Goal: Information Seeking & Learning: Learn about a topic

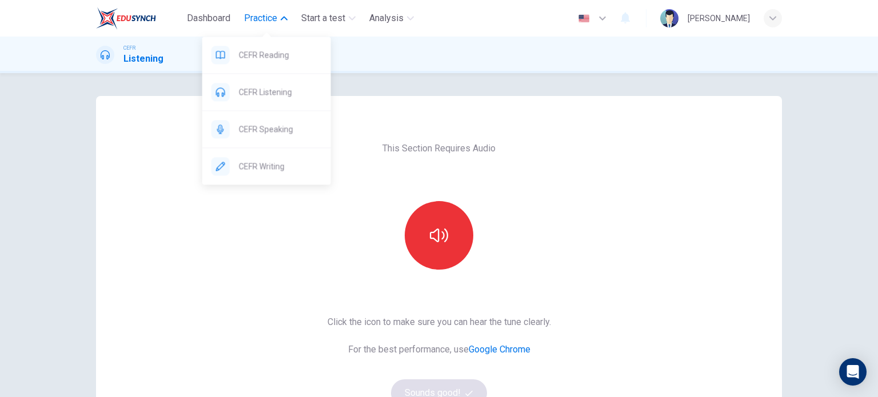
click at [255, 21] on span "Practice" at bounding box center [260, 18] width 33 height 14
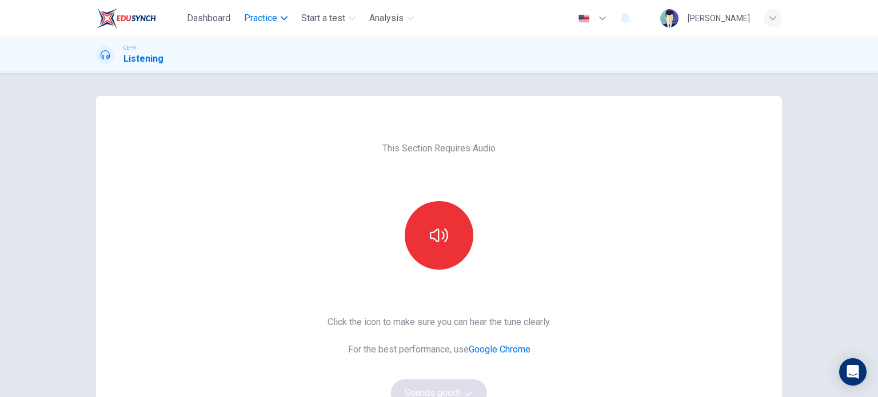
click at [255, 21] on span "Practice" at bounding box center [260, 18] width 33 height 14
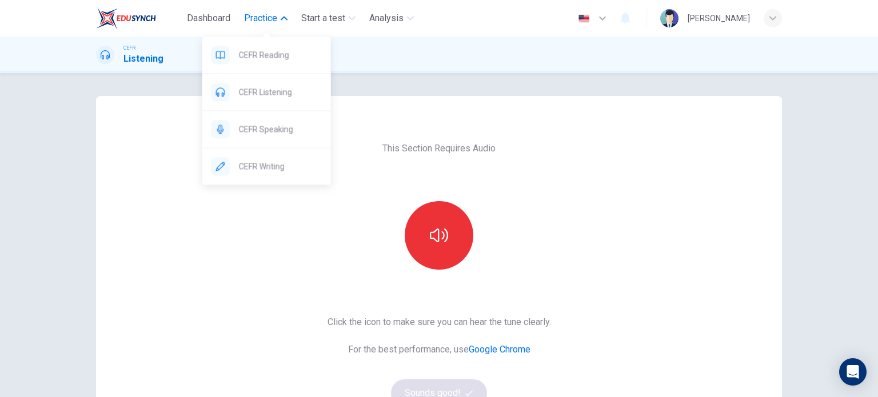
click at [267, 19] on span "Practice" at bounding box center [260, 18] width 33 height 14
click at [256, 161] on span "CEFR Writing" at bounding box center [280, 167] width 83 height 14
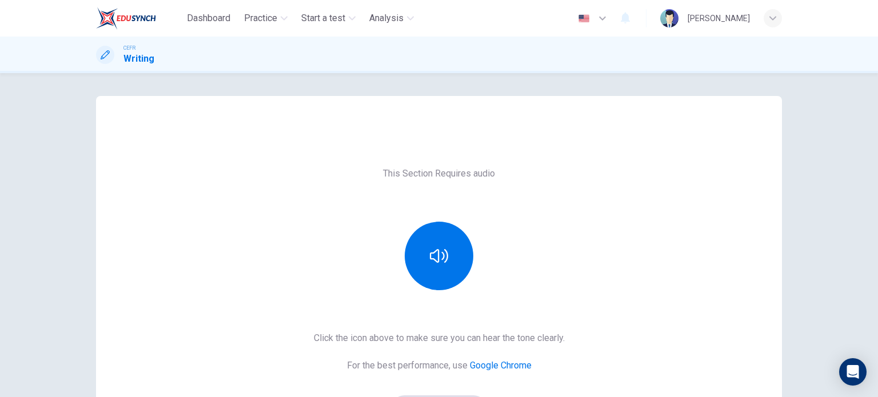
scroll to position [126, 0]
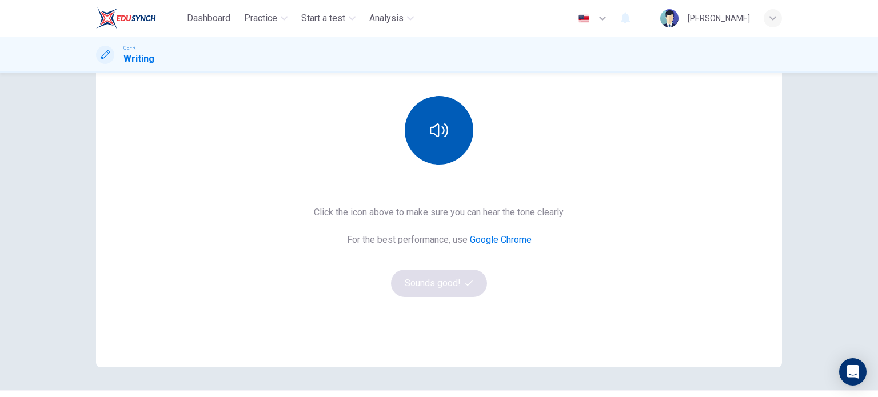
click at [440, 124] on icon "button" at bounding box center [439, 130] width 18 height 18
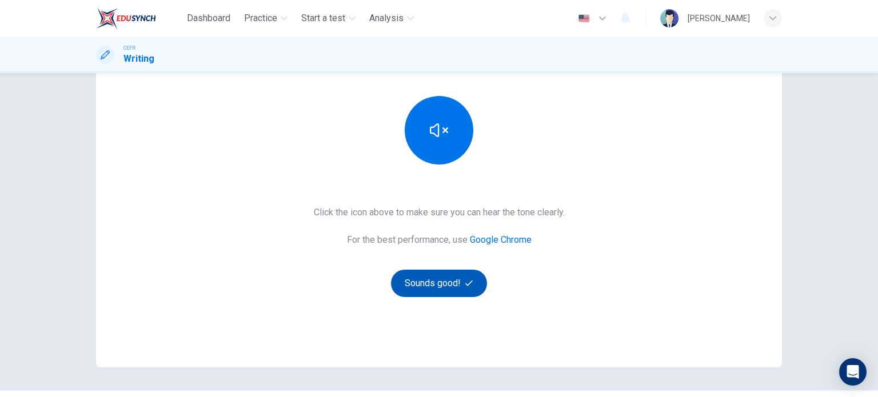
click at [436, 280] on button "Sounds good!" at bounding box center [439, 283] width 96 height 27
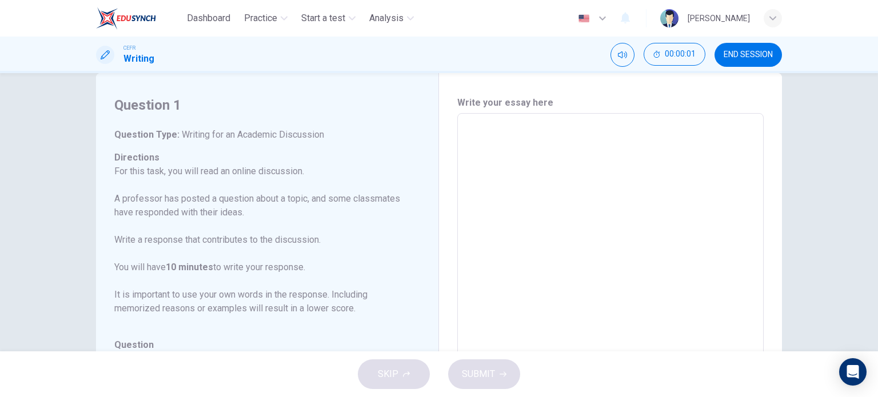
scroll to position [23, 0]
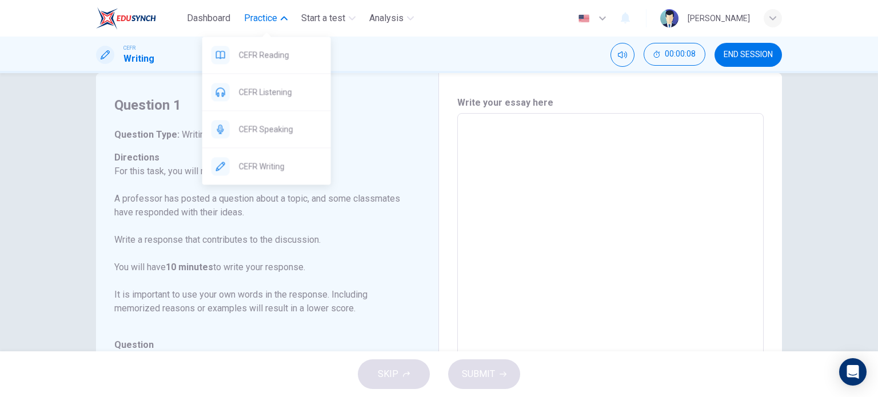
click at [268, 19] on span "Practice" at bounding box center [260, 18] width 33 height 14
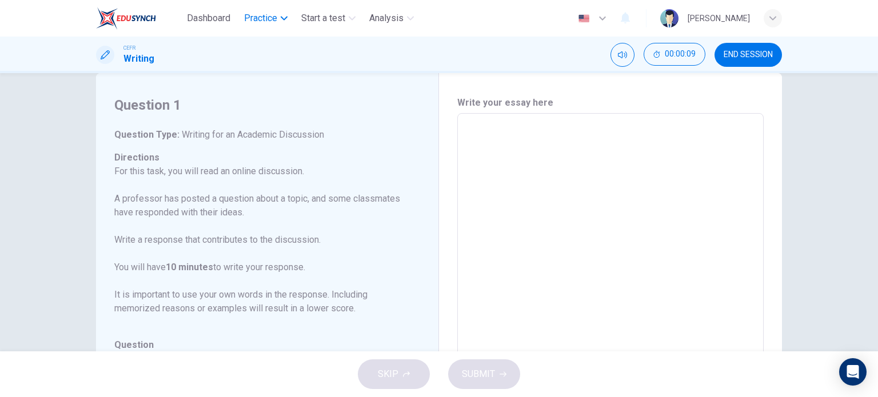
click at [268, 19] on span "Practice" at bounding box center [260, 18] width 33 height 14
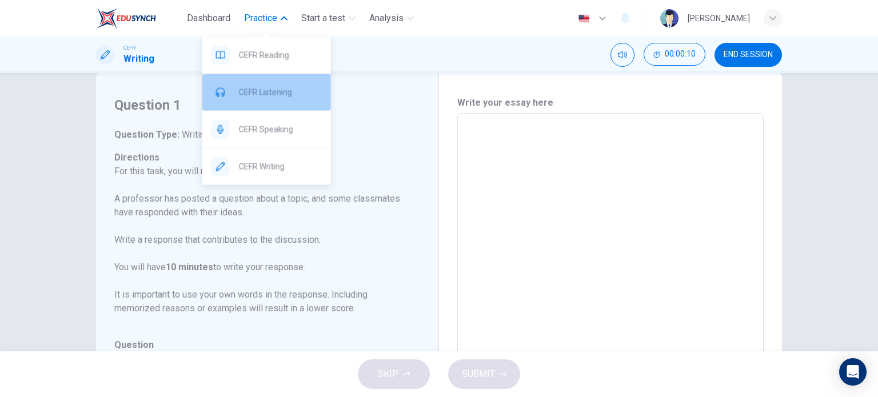
click at [271, 91] on span "CEFR Listening" at bounding box center [280, 92] width 83 height 14
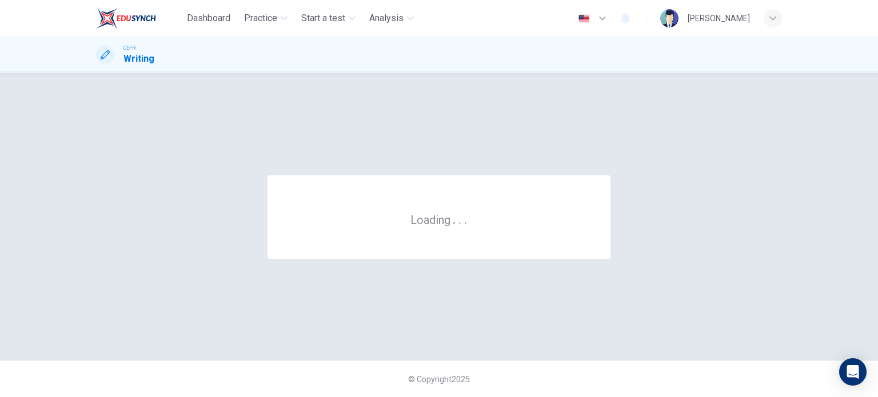
scroll to position [0, 0]
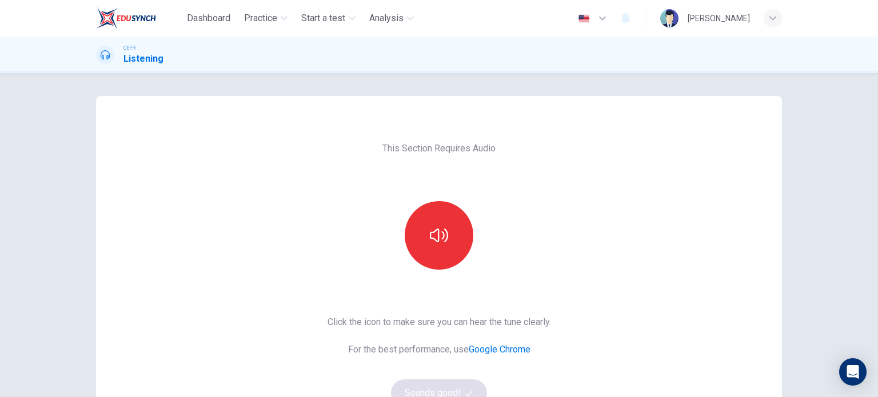
click at [284, 90] on div "This Section Requires Audio Click the icon to make sure you can hear the tune c…" at bounding box center [439, 235] width 878 height 324
click at [450, 214] on button "button" at bounding box center [439, 235] width 69 height 69
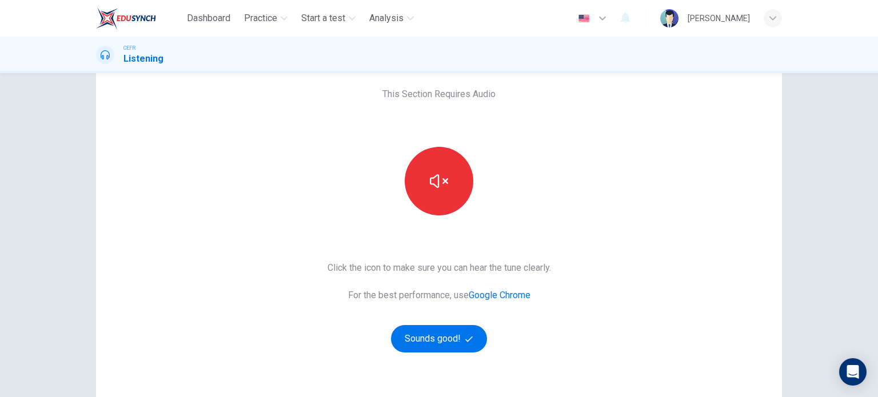
scroll to position [56, 0]
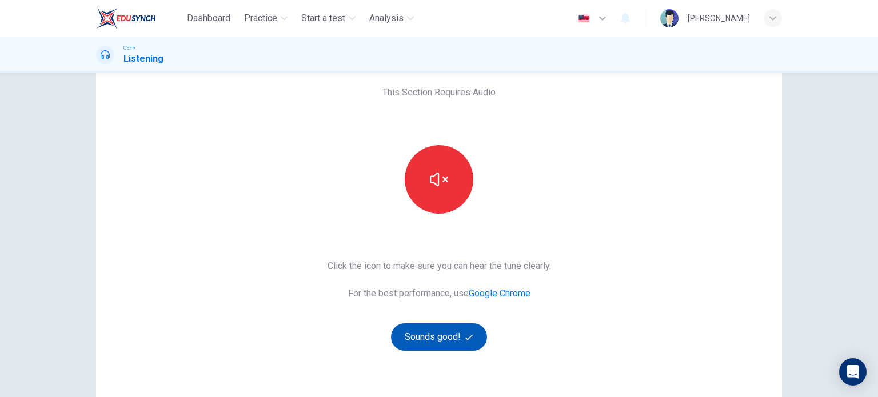
click at [445, 343] on button "Sounds good!" at bounding box center [439, 337] width 96 height 27
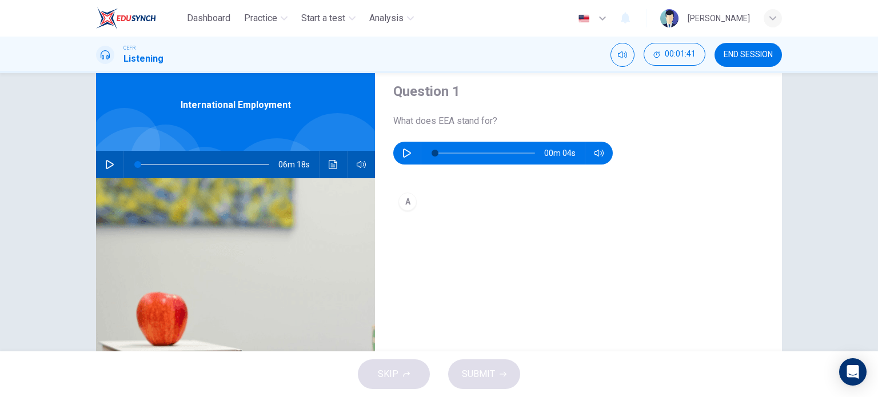
scroll to position [34, 0]
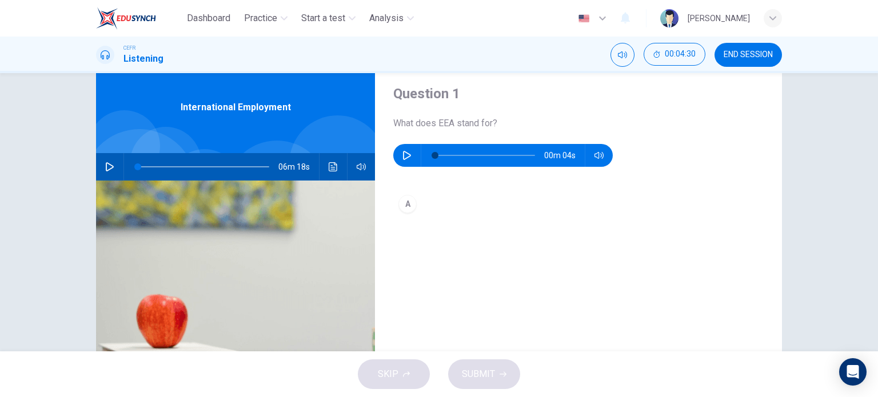
click at [666, 132] on div "Question 1 What does EEA stand for? 00m 04s" at bounding box center [578, 126] width 371 height 82
click at [96, 165] on div "06m 18s" at bounding box center [235, 166] width 279 height 27
click at [109, 169] on icon "button" at bounding box center [109, 166] width 9 height 9
click at [108, 164] on icon "button" at bounding box center [109, 166] width 9 height 9
click at [108, 162] on icon "button" at bounding box center [109, 166] width 9 height 9
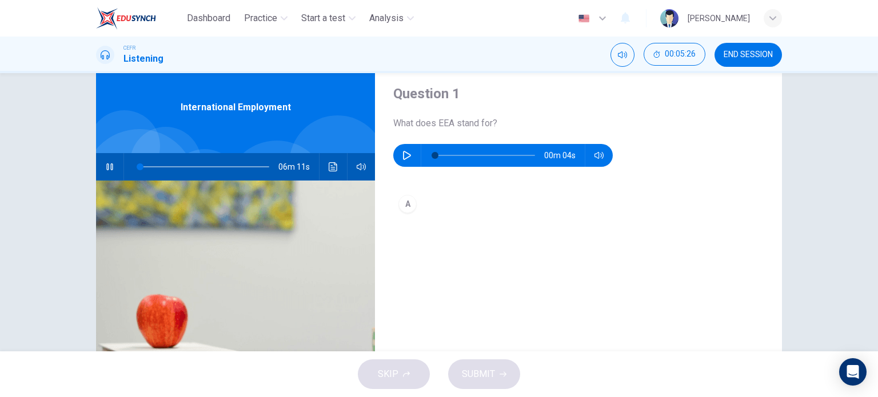
type input "2"
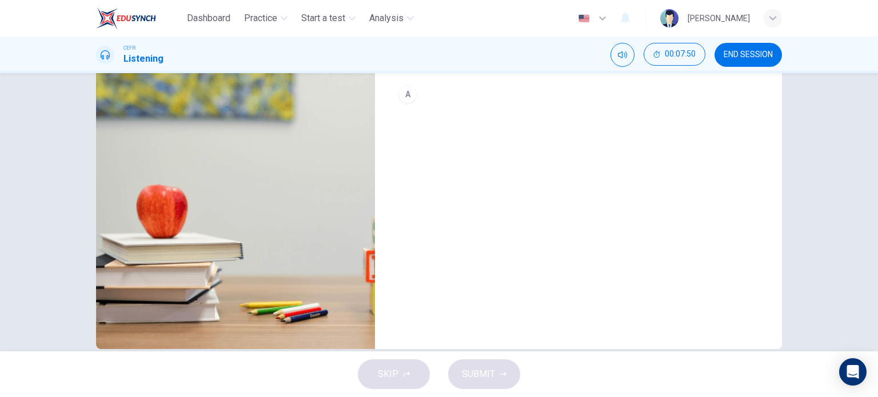
scroll to position [165, 0]
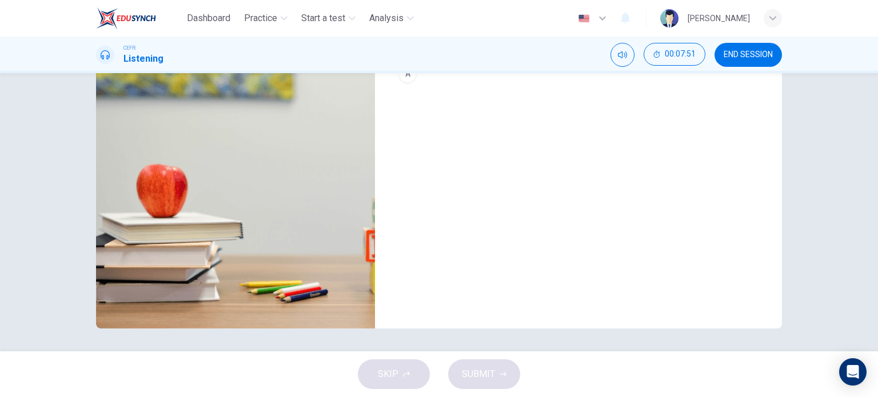
type input "40"
click at [739, 57] on span "END SESSION" at bounding box center [748, 54] width 49 height 9
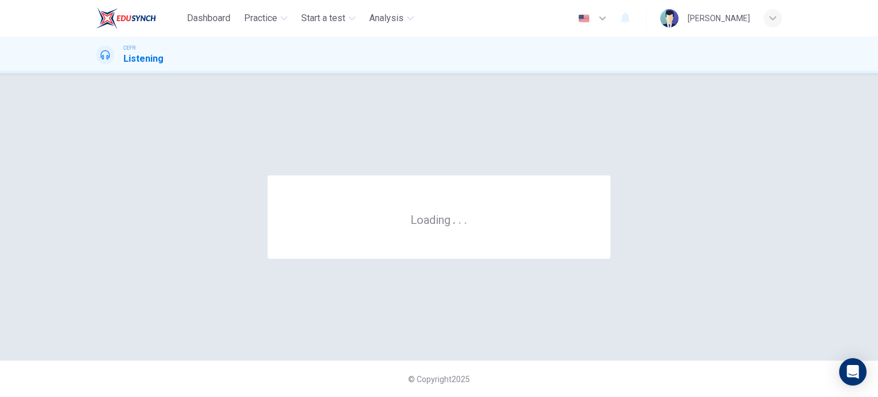
scroll to position [0, 0]
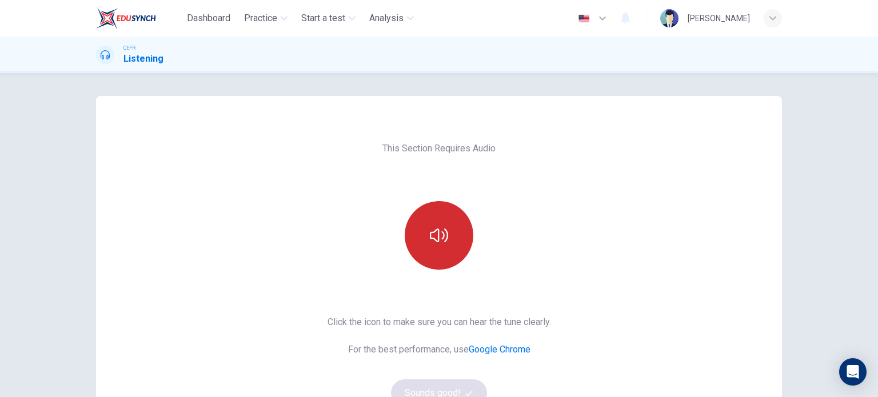
click at [432, 231] on icon "button" at bounding box center [439, 236] width 18 height 14
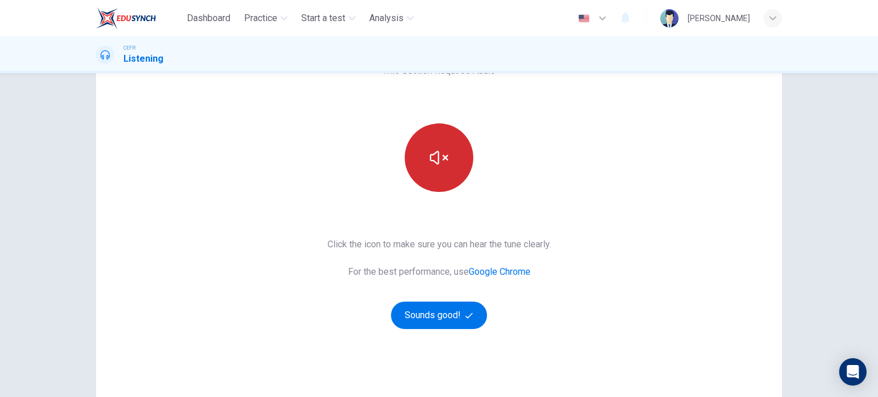
scroll to position [91, 0]
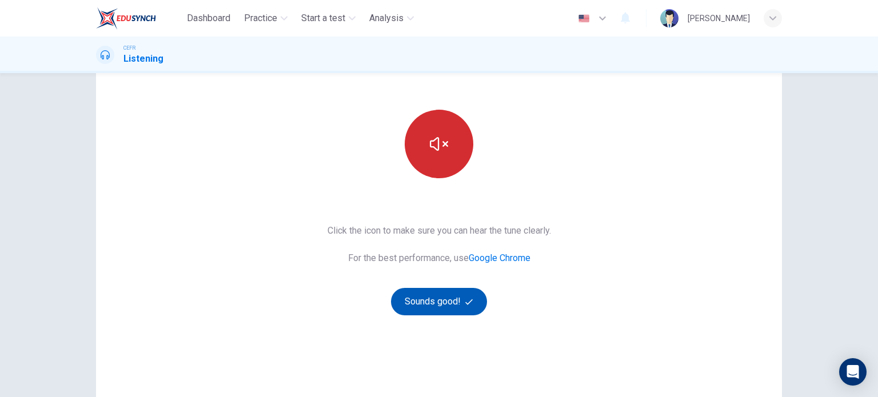
click at [430, 298] on button "Sounds good!" at bounding box center [439, 301] width 96 height 27
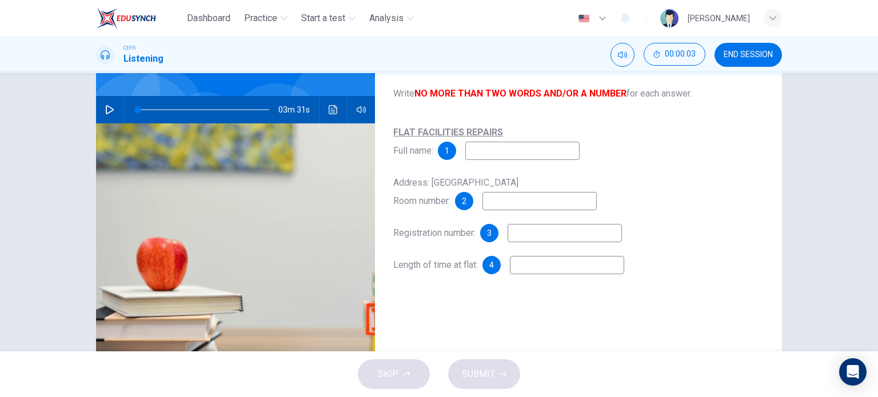
click at [107, 108] on icon "button" at bounding box center [109, 109] width 9 height 9
click at [500, 152] on input at bounding box center [522, 151] width 114 height 18
type input "78"
type input "kE"
type input "79"
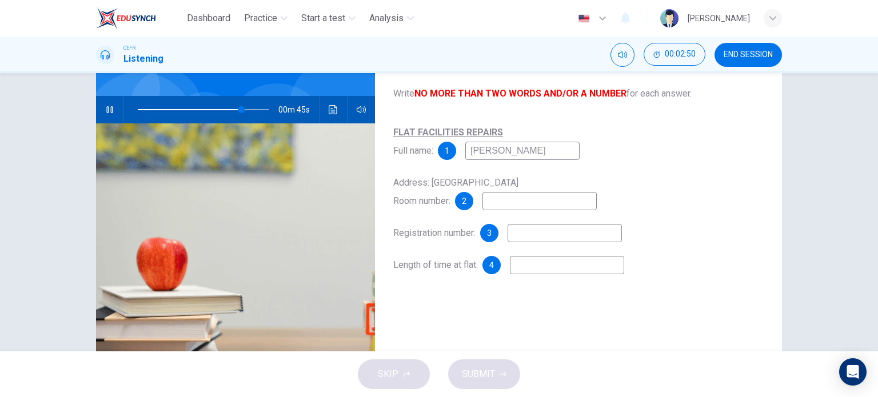
type input "kEVIN"
type input "79"
type input "k"
type input "0"
type input "Kevin Green"
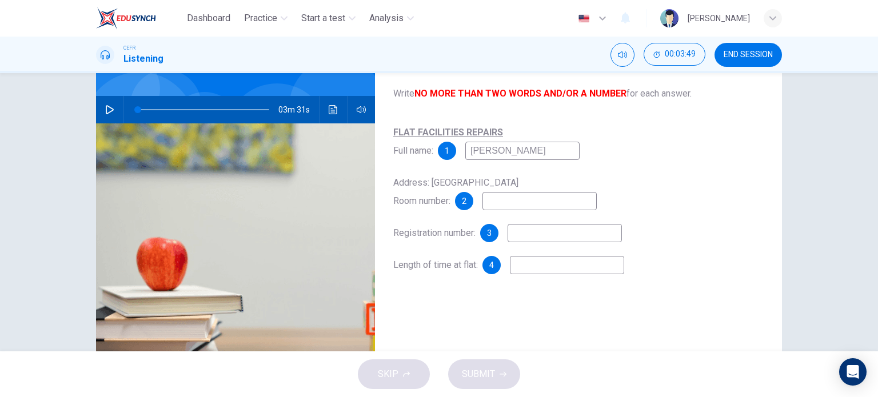
click at [523, 201] on input at bounding box center [540, 201] width 114 height 18
type input "16C"
click at [540, 241] on input at bounding box center [565, 233] width 114 height 18
type input "KG6037"
click at [532, 269] on input at bounding box center [567, 265] width 114 height 18
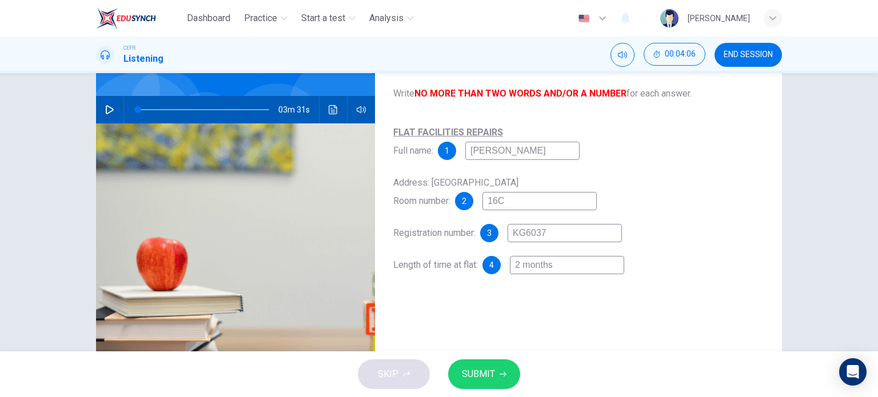
type input "2 months"
click at [488, 371] on span "SUBMIT" at bounding box center [478, 375] width 33 height 16
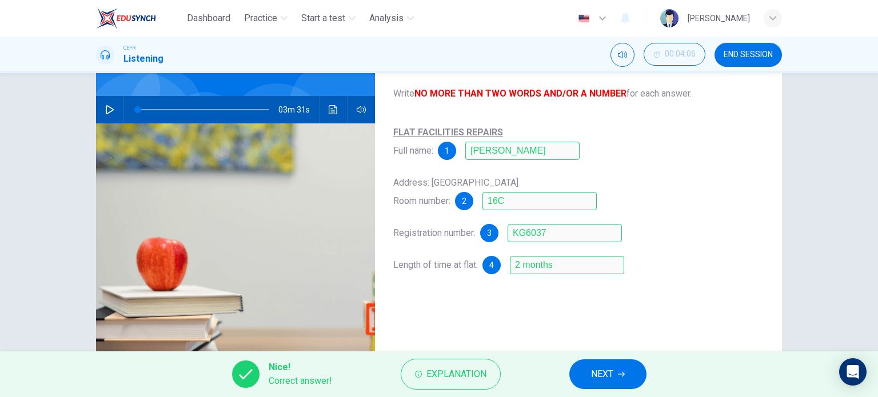
scroll to position [116, 0]
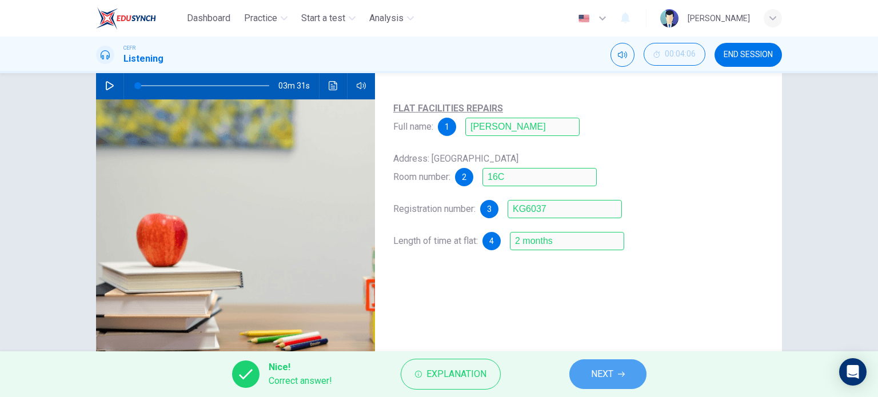
click at [603, 369] on span "NEXT" at bounding box center [602, 375] width 22 height 16
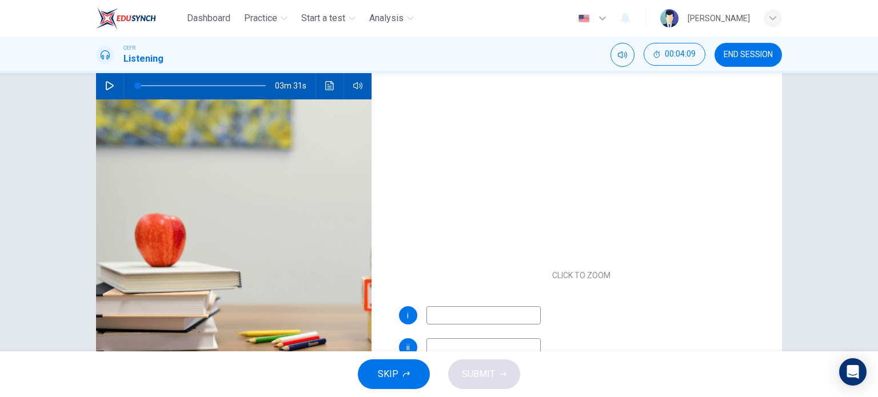
scroll to position [34, 0]
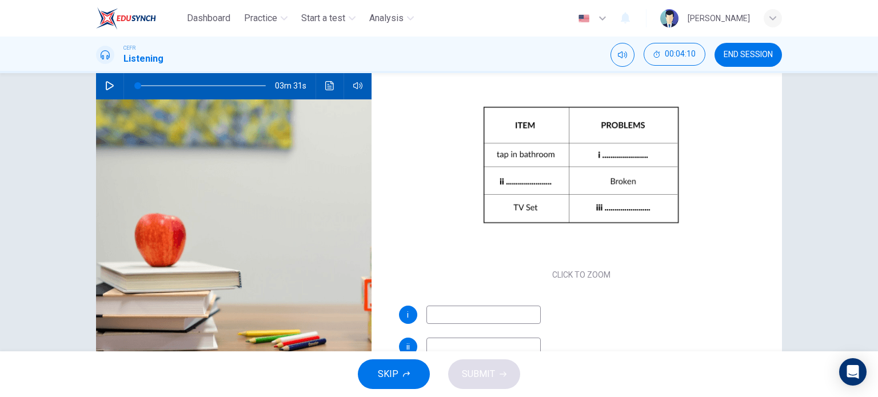
click at [469, 312] on input at bounding box center [484, 315] width 114 height 18
type input "leaking"
click at [435, 347] on input at bounding box center [484, 347] width 114 height 18
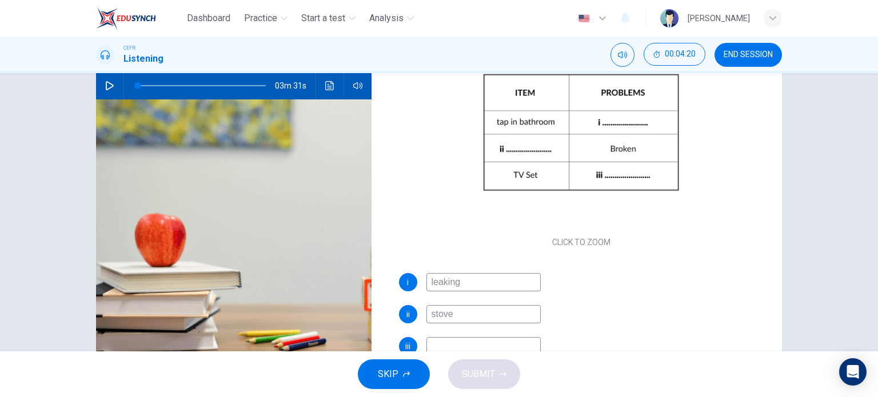
type input "stove"
click at [435, 347] on input at bounding box center [484, 346] width 114 height 18
type input "no sound"
click at [466, 377] on span "SUBMIT" at bounding box center [478, 375] width 33 height 16
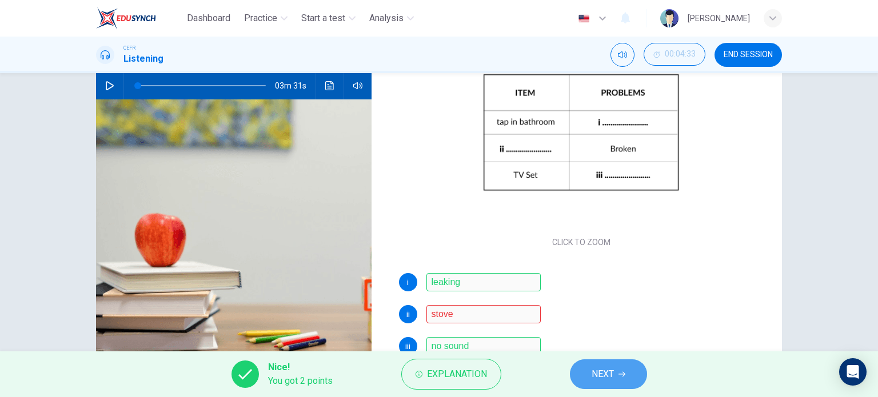
click at [593, 364] on button "NEXT" at bounding box center [608, 375] width 77 height 30
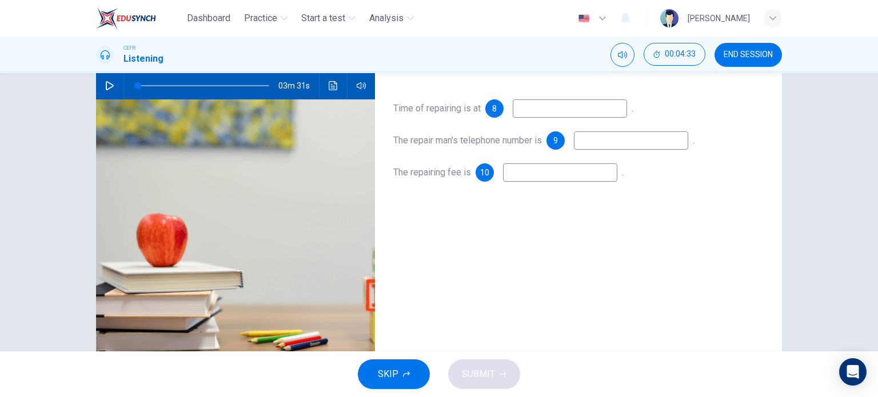
scroll to position [0, 0]
click at [550, 105] on input at bounding box center [570, 108] width 114 height 18
type input "5 o'clock"
click at [599, 140] on input at bounding box center [631, 141] width 114 height 18
type input "65433747"
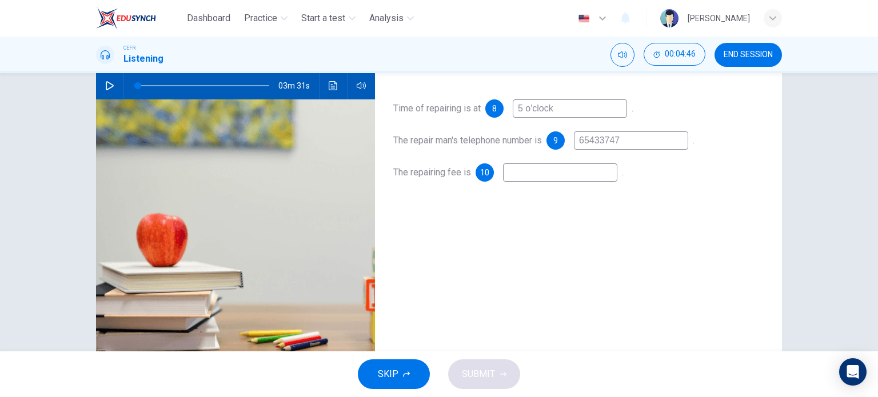
click at [571, 178] on input at bounding box center [560, 173] width 114 height 18
type input "free"
click at [489, 371] on span "SUBMIT" at bounding box center [478, 375] width 33 height 16
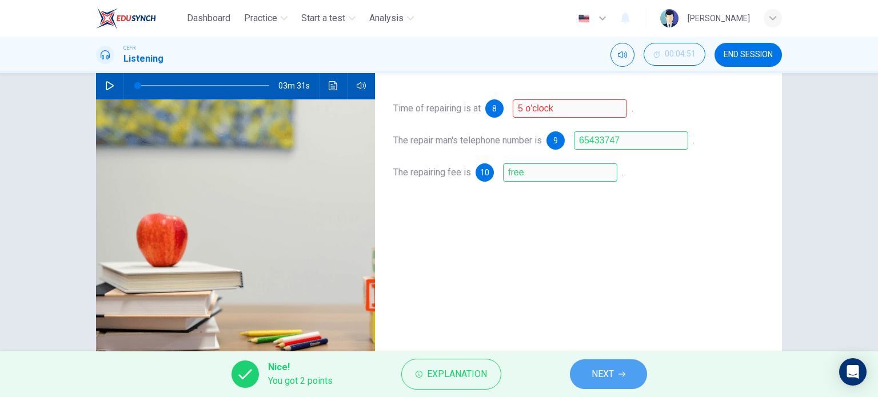
click at [596, 370] on span "NEXT" at bounding box center [603, 375] width 22 height 16
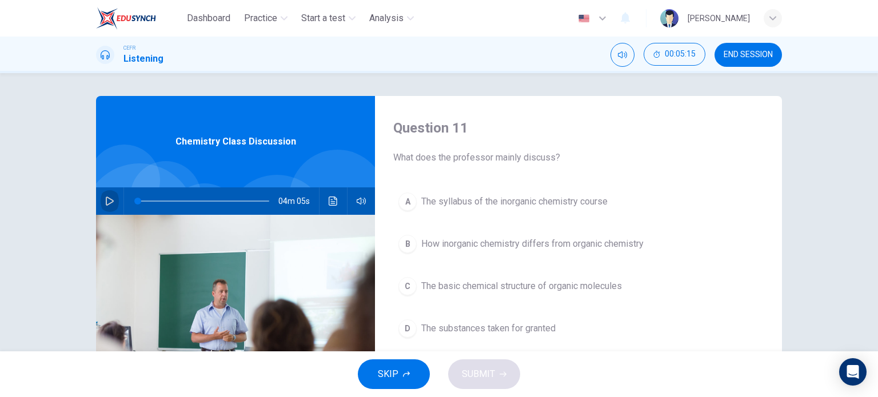
click at [101, 202] on button "button" at bounding box center [110, 201] width 18 height 27
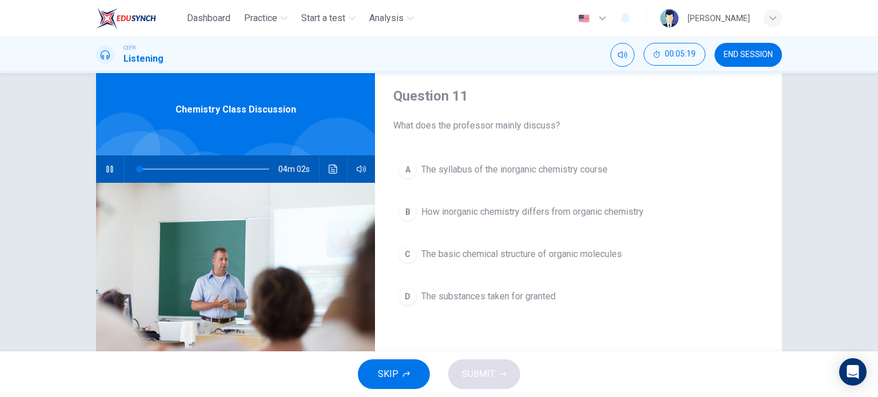
scroll to position [31, 0]
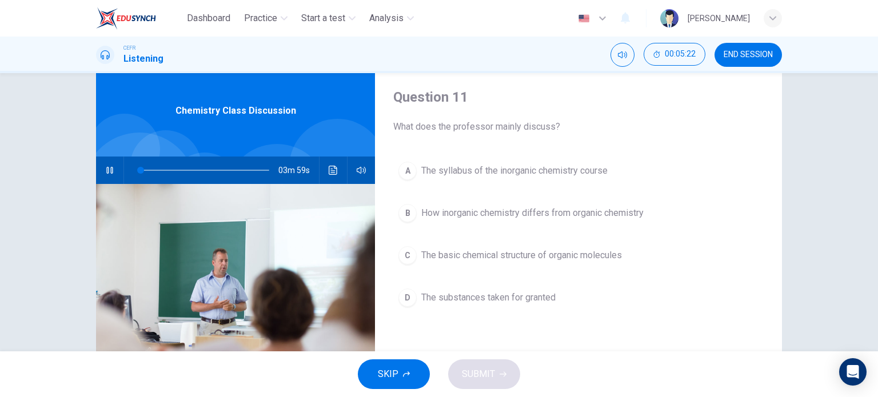
click at [111, 170] on icon "button" at bounding box center [109, 170] width 9 height 9
click at [105, 173] on icon "button" at bounding box center [109, 170] width 9 height 9
click at [468, 254] on span "The basic chemical structure of organic molecules" at bounding box center [521, 256] width 201 height 14
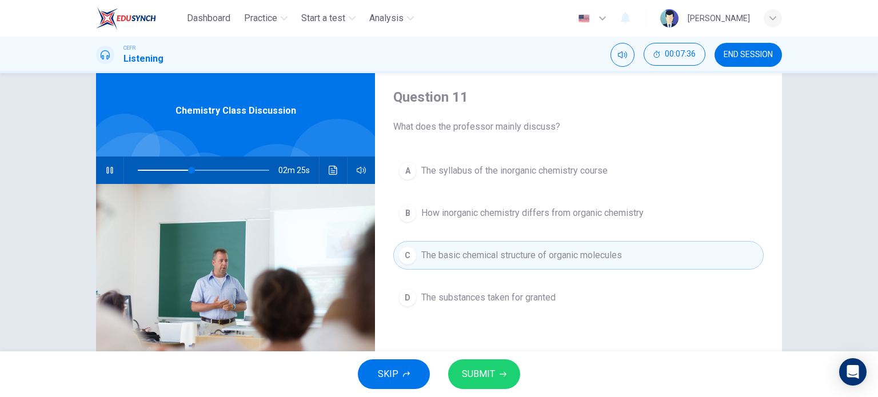
click at [515, 210] on span "How inorganic chemistry differs from organic chemistry" at bounding box center [532, 213] width 222 height 14
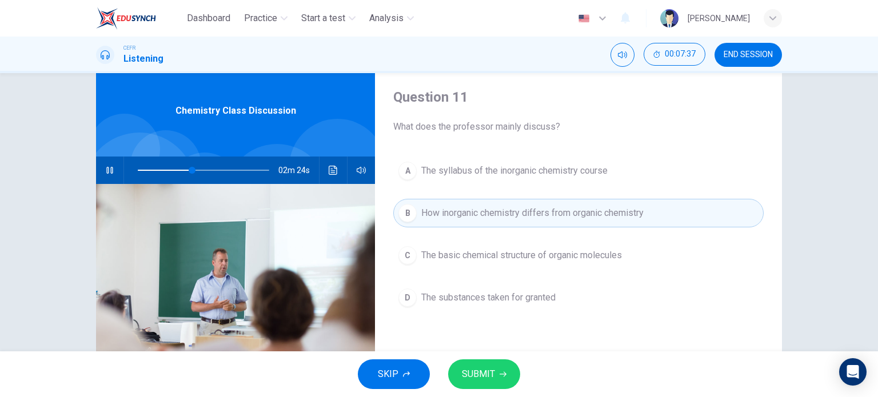
click at [481, 377] on span "SUBMIT" at bounding box center [478, 375] width 33 height 16
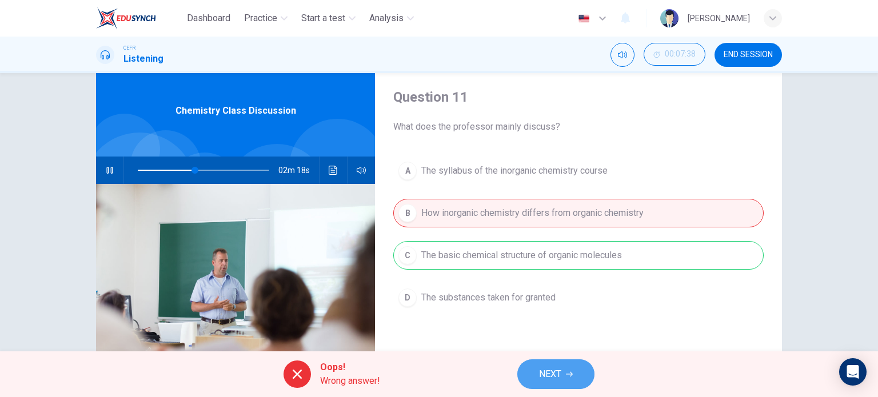
click at [566, 373] on button "NEXT" at bounding box center [555, 375] width 77 height 30
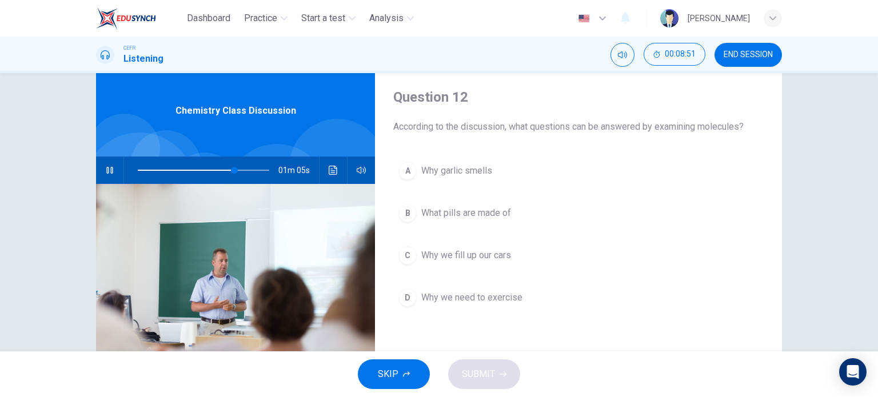
click at [492, 209] on span "What pills are made of" at bounding box center [466, 213] width 90 height 14
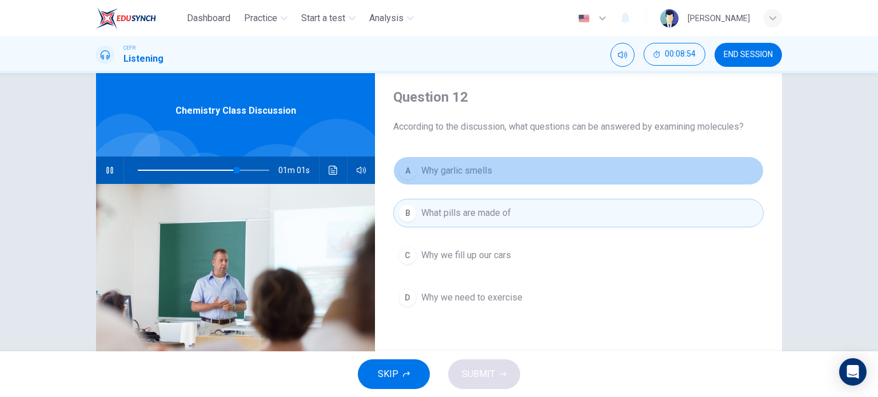
click at [484, 170] on span "Why garlic smells" at bounding box center [456, 171] width 71 height 14
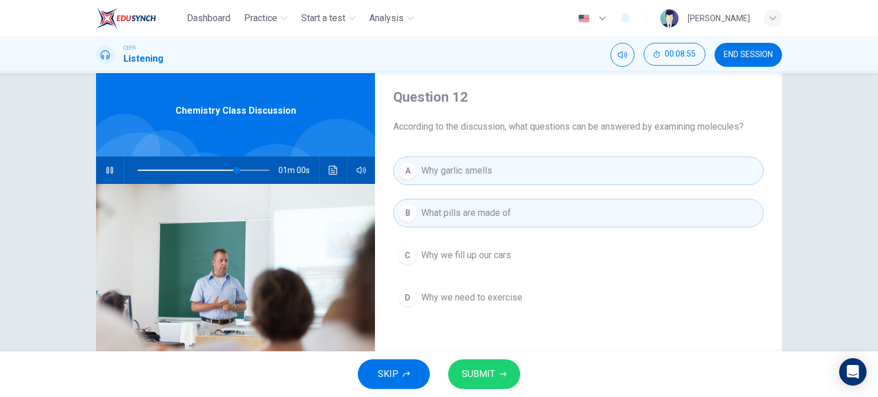
click at [483, 371] on span "SUBMIT" at bounding box center [478, 375] width 33 height 16
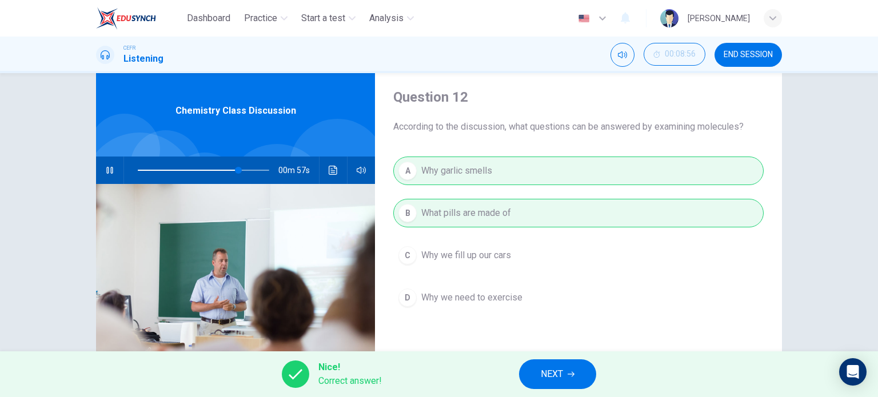
click at [548, 370] on span "NEXT" at bounding box center [552, 375] width 22 height 16
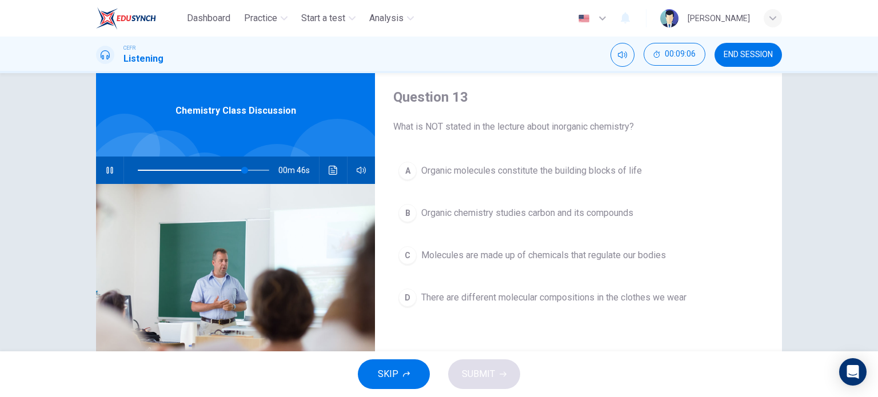
click at [576, 218] on span "Organic chemistry studies carbon and its compounds" at bounding box center [527, 213] width 212 height 14
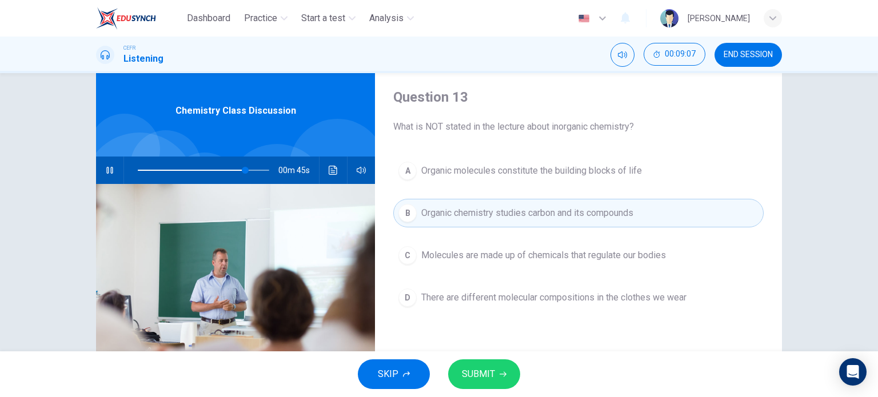
click at [500, 373] on icon "button" at bounding box center [503, 374] width 7 height 7
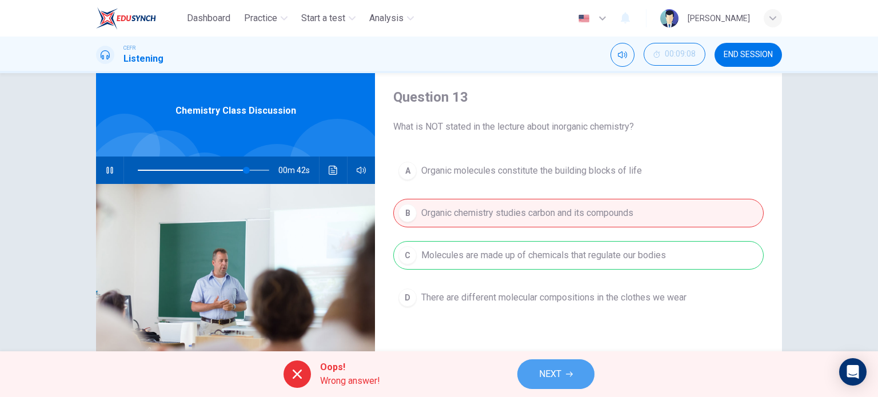
click at [538, 372] on button "NEXT" at bounding box center [555, 375] width 77 height 30
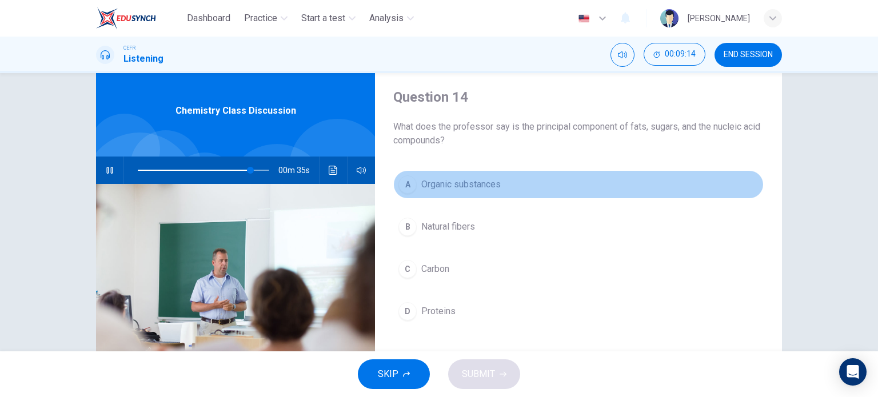
click at [483, 180] on span "Organic substances" at bounding box center [460, 185] width 79 height 14
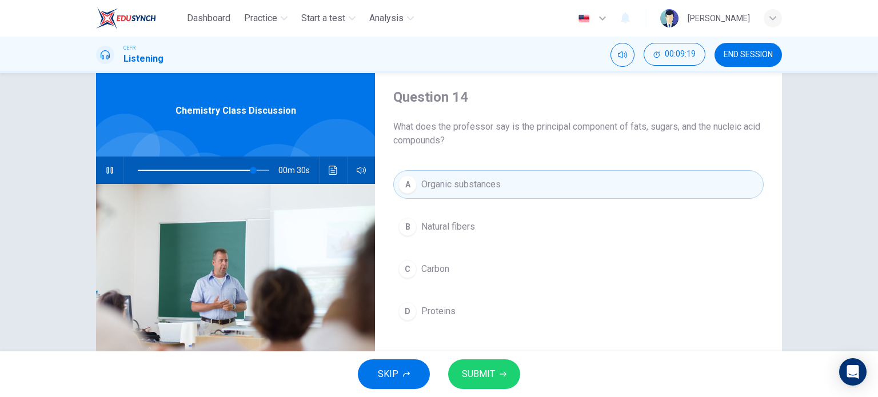
click at [474, 369] on span "SUBMIT" at bounding box center [478, 375] width 33 height 16
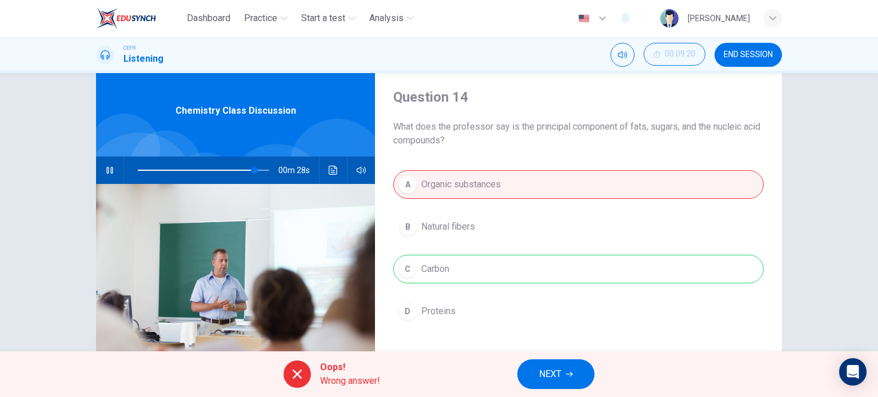
click at [528, 376] on button "NEXT" at bounding box center [555, 375] width 77 height 30
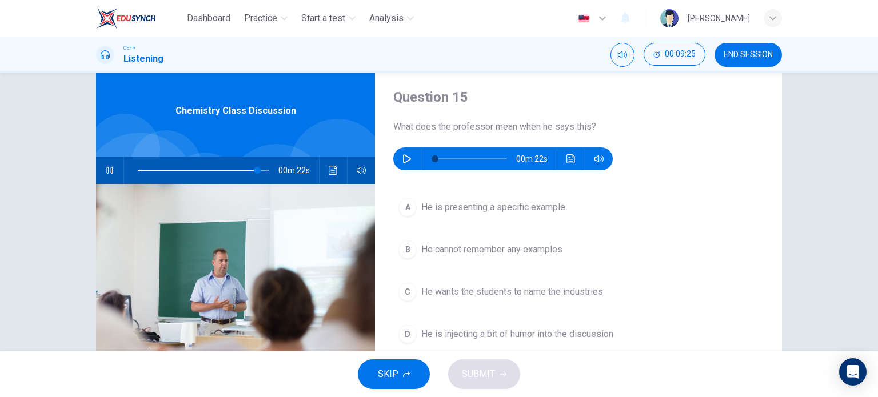
click at [106, 167] on icon "button" at bounding box center [109, 170] width 9 height 9
type input "91"
click at [403, 158] on icon "button" at bounding box center [407, 158] width 9 height 9
type input "62"
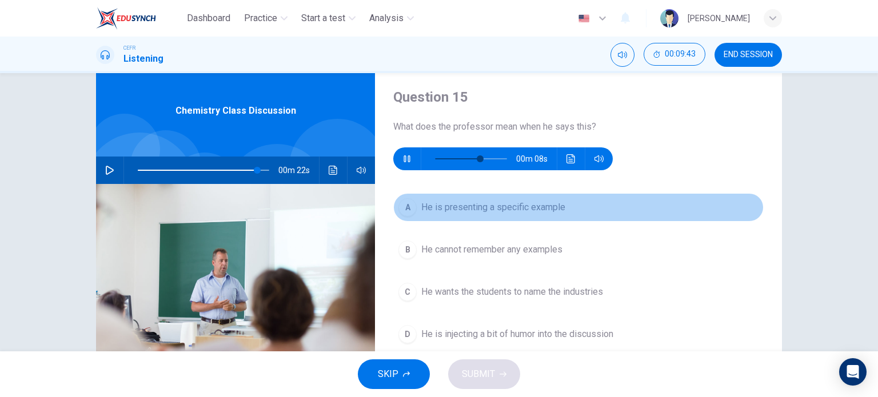
click at [467, 213] on span "He is presenting a specific example" at bounding box center [493, 208] width 144 height 14
type input "91"
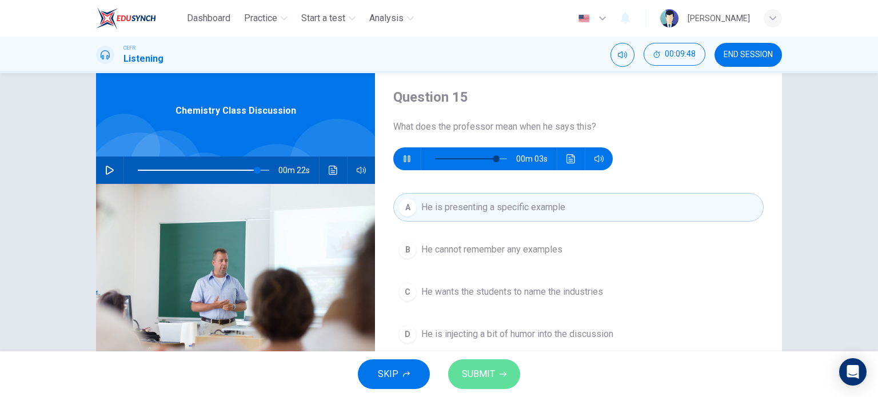
type input "89"
click at [481, 376] on span "SUBMIT" at bounding box center [478, 375] width 33 height 16
type input "91"
type input "89"
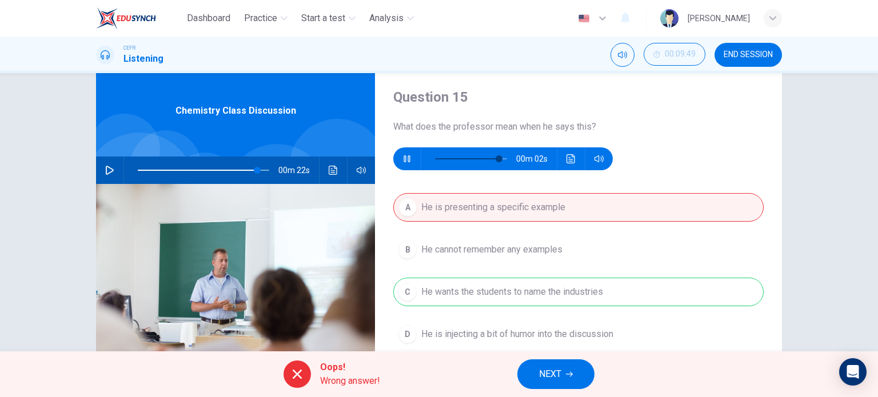
type input "91"
type input "0"
click at [536, 373] on button "NEXT" at bounding box center [555, 375] width 77 height 30
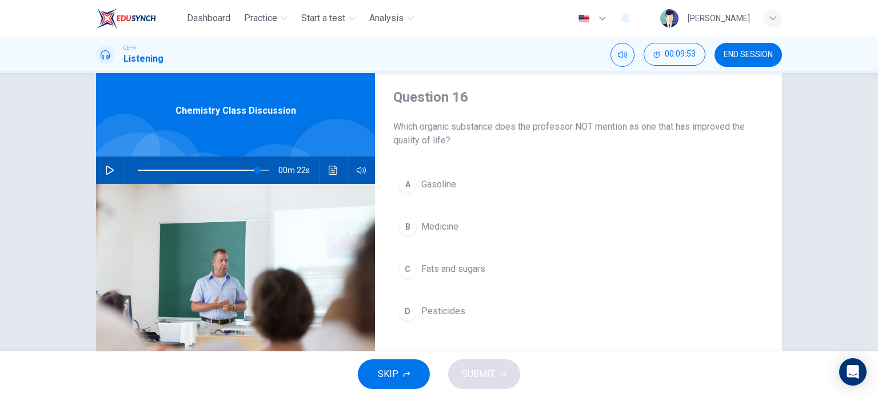
click at [449, 316] on span "Pesticides" at bounding box center [443, 312] width 44 height 14
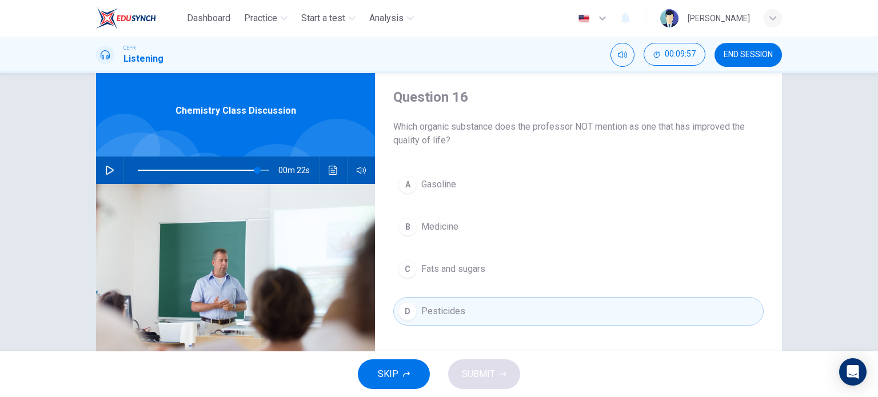
click at [445, 259] on button "C Fats and sugars" at bounding box center [578, 269] width 371 height 29
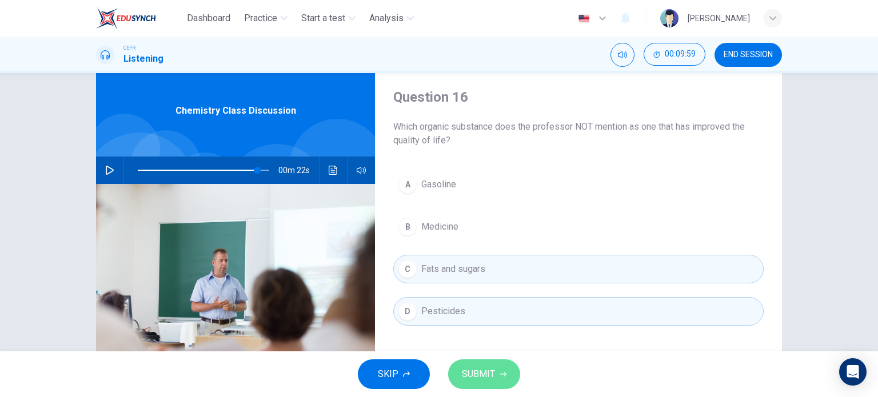
click at [464, 372] on span "SUBMIT" at bounding box center [478, 375] width 33 height 16
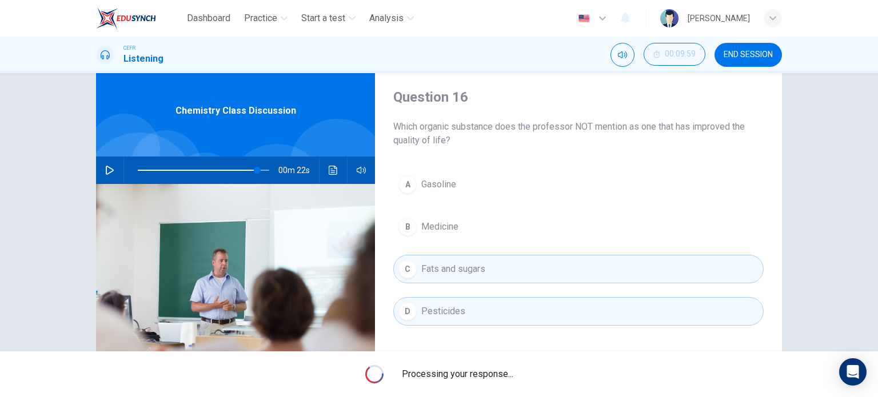
type input "91"
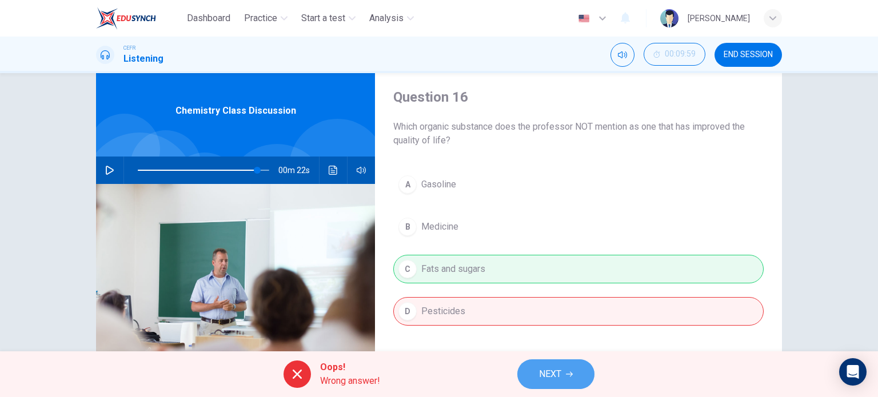
click at [547, 374] on span "NEXT" at bounding box center [550, 375] width 22 height 16
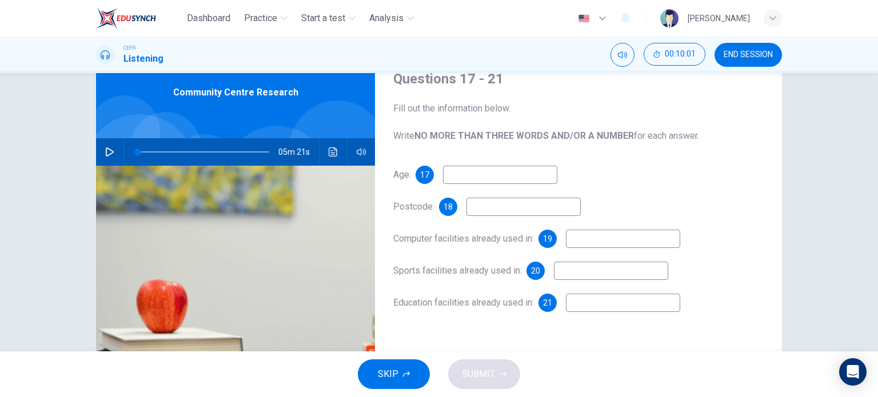
scroll to position [48, 0]
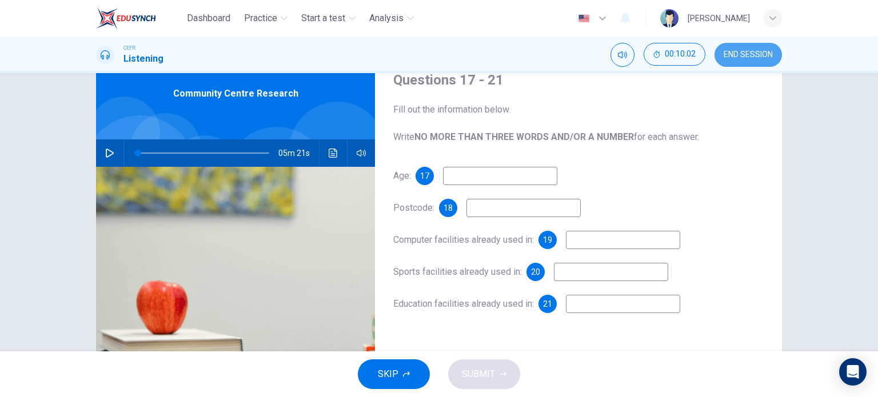
click at [750, 59] on button "END SESSION" at bounding box center [748, 55] width 67 height 24
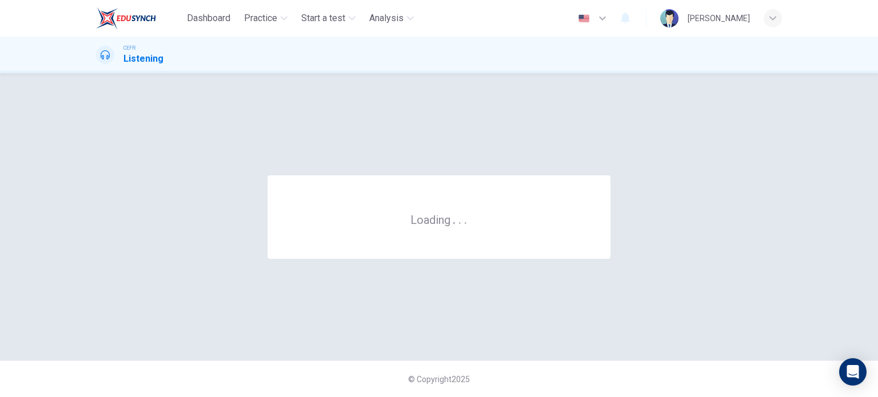
scroll to position [0, 0]
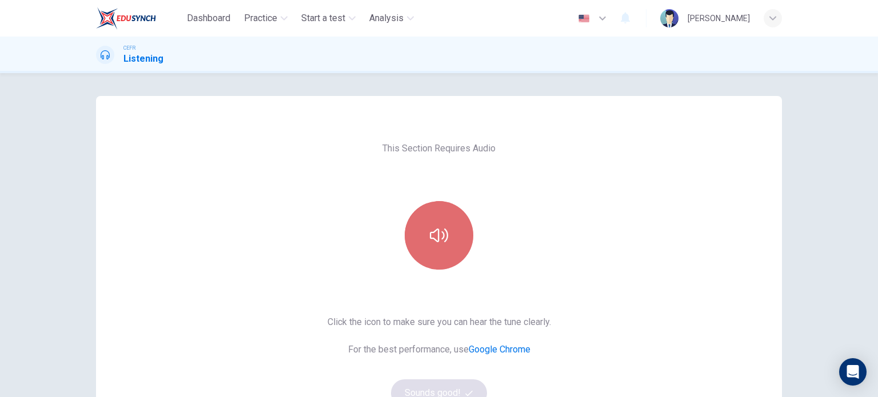
click at [412, 228] on button "button" at bounding box center [439, 235] width 69 height 69
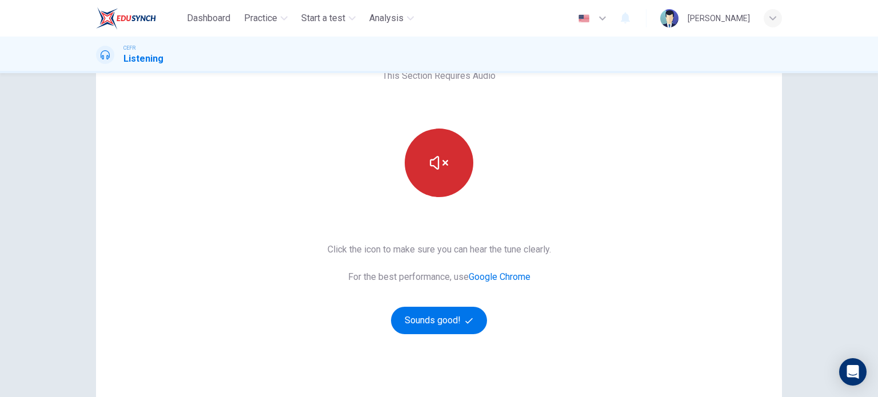
scroll to position [73, 0]
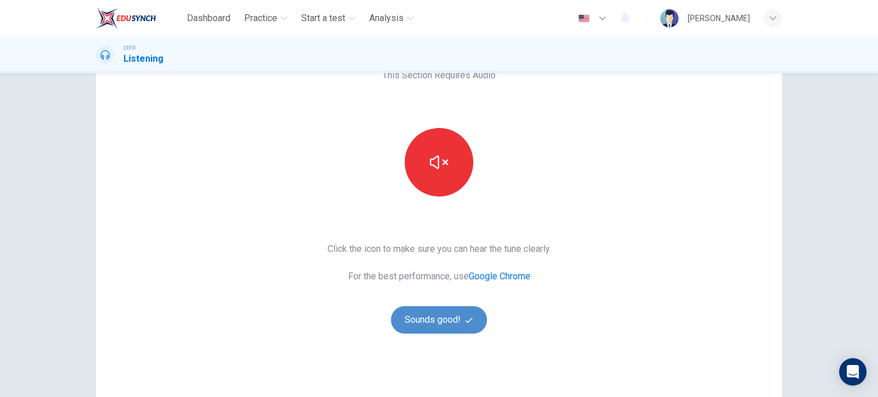
click at [424, 320] on button "Sounds good!" at bounding box center [439, 319] width 96 height 27
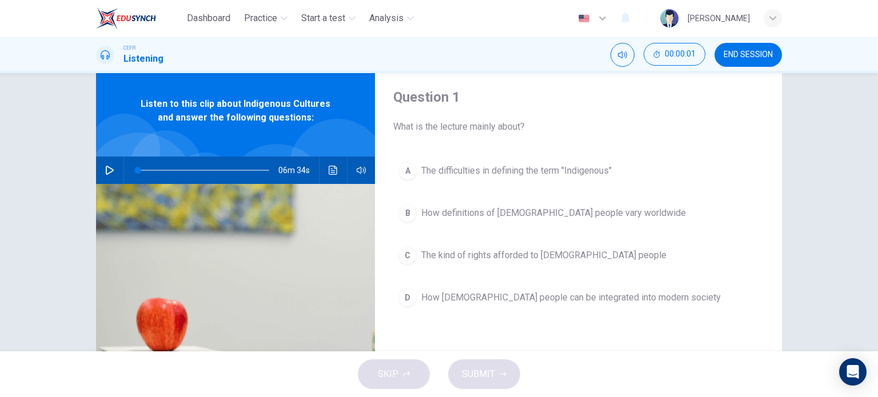
scroll to position [31, 0]
click at [109, 165] on icon "button" at bounding box center [109, 169] width 9 height 9
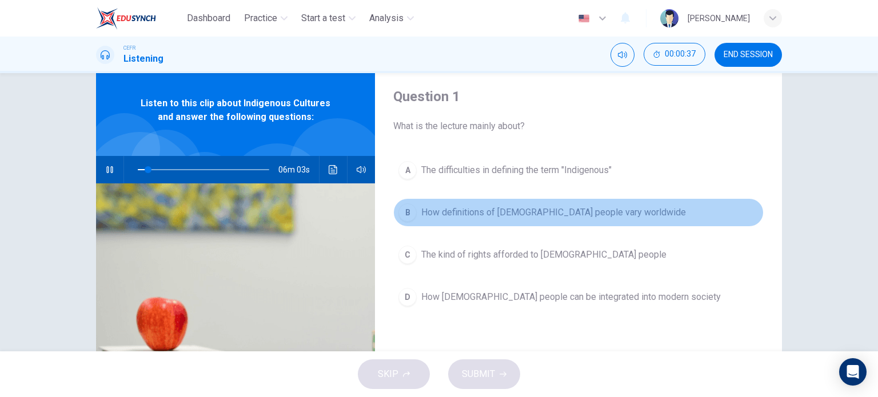
click at [480, 211] on span "How definitions of Indigenous people vary worldwide" at bounding box center [553, 213] width 265 height 14
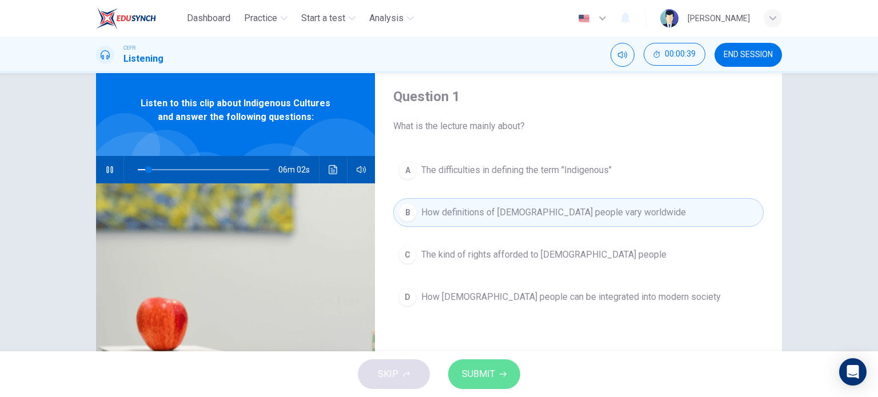
click at [481, 371] on span "SUBMIT" at bounding box center [478, 375] width 33 height 16
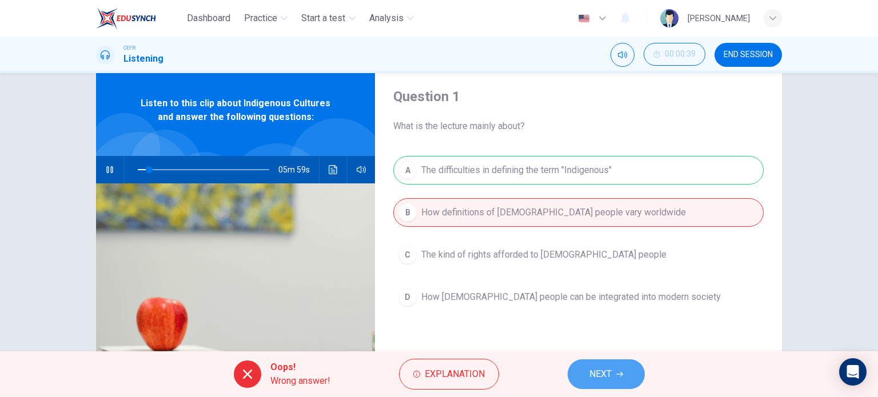
click at [588, 372] on button "NEXT" at bounding box center [606, 375] width 77 height 30
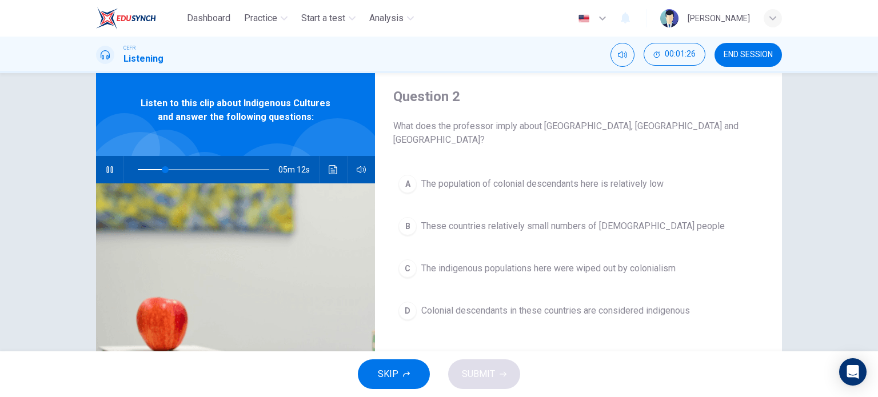
type input "21"
click at [755, 57] on span "END SESSION" at bounding box center [748, 54] width 49 height 9
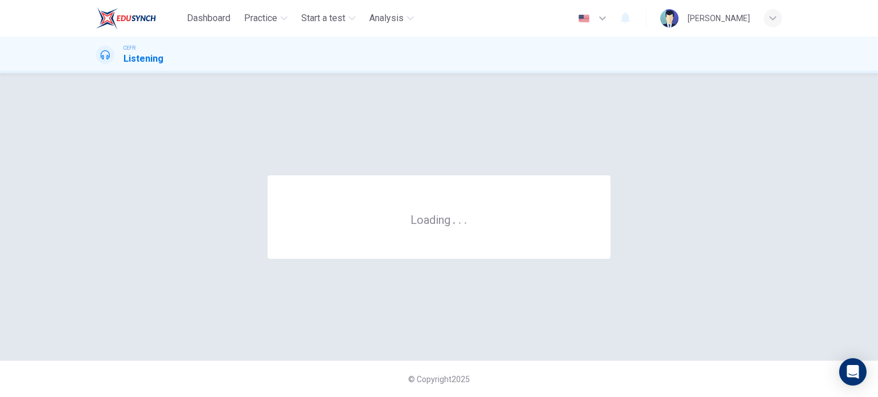
scroll to position [0, 0]
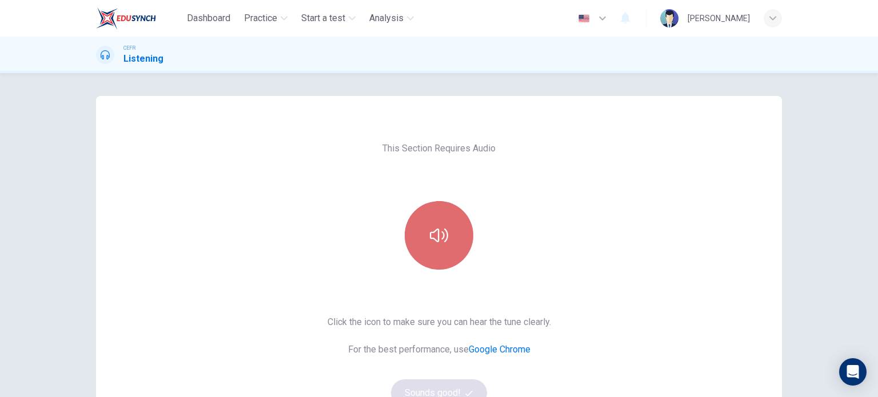
click at [441, 228] on icon "button" at bounding box center [439, 235] width 18 height 18
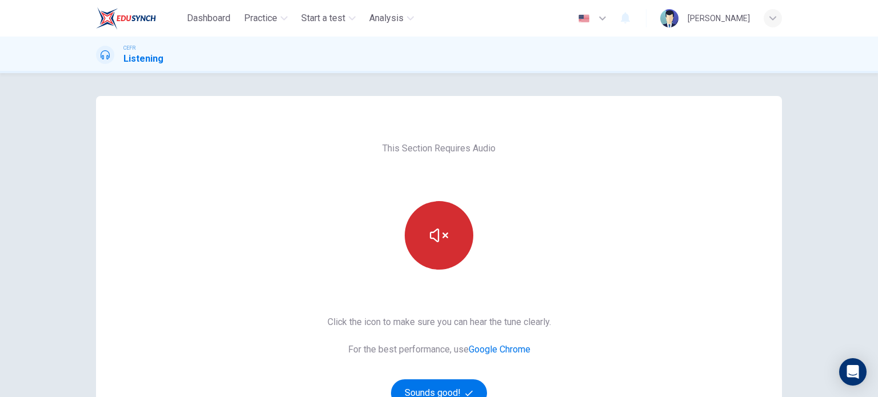
scroll to position [59, 0]
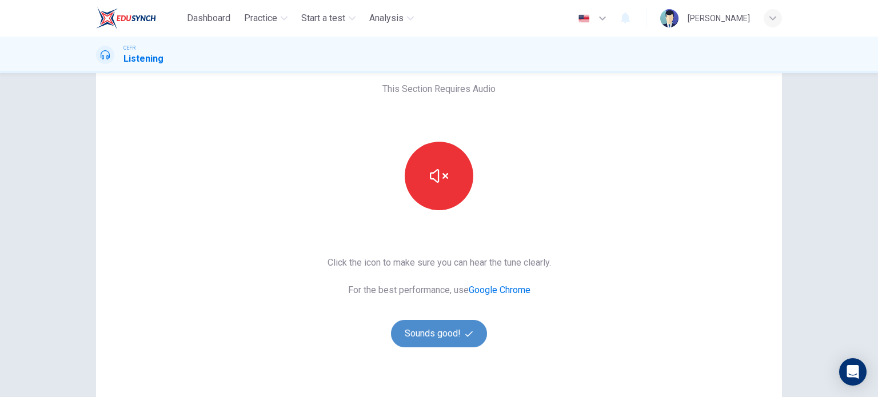
click at [424, 338] on button "Sounds good!" at bounding box center [439, 333] width 96 height 27
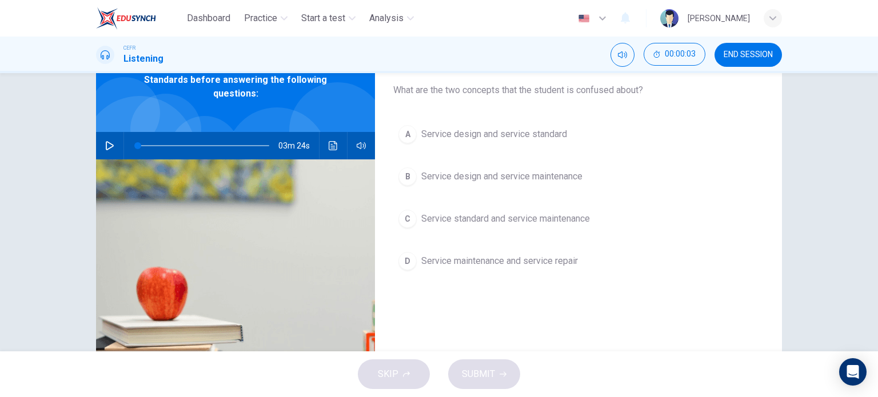
scroll to position [75, 0]
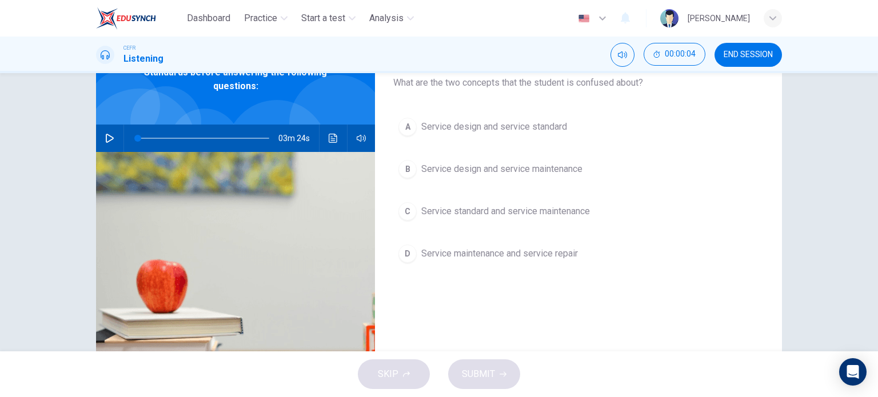
click at [108, 136] on icon "button" at bounding box center [110, 138] width 8 height 9
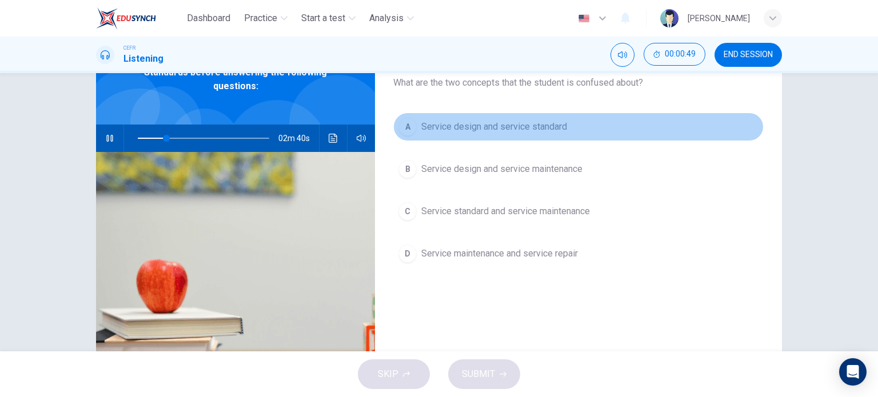
click at [531, 114] on button "A Service design and service standard" at bounding box center [578, 127] width 371 height 29
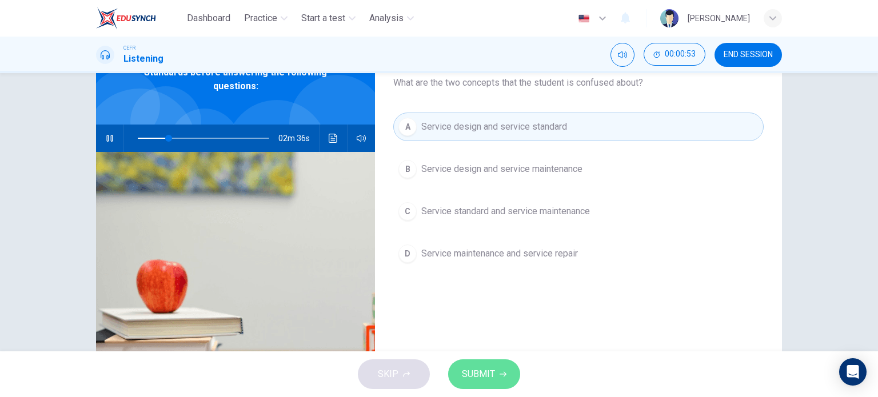
click at [501, 367] on button "SUBMIT" at bounding box center [484, 375] width 72 height 30
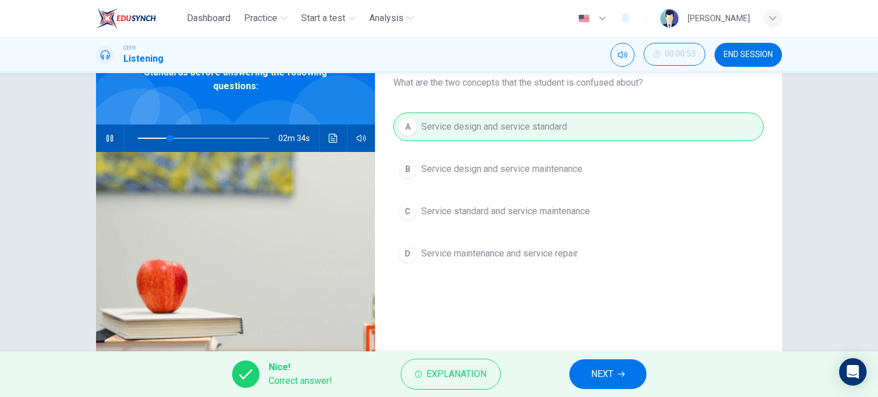
click at [595, 381] on span "NEXT" at bounding box center [602, 375] width 22 height 16
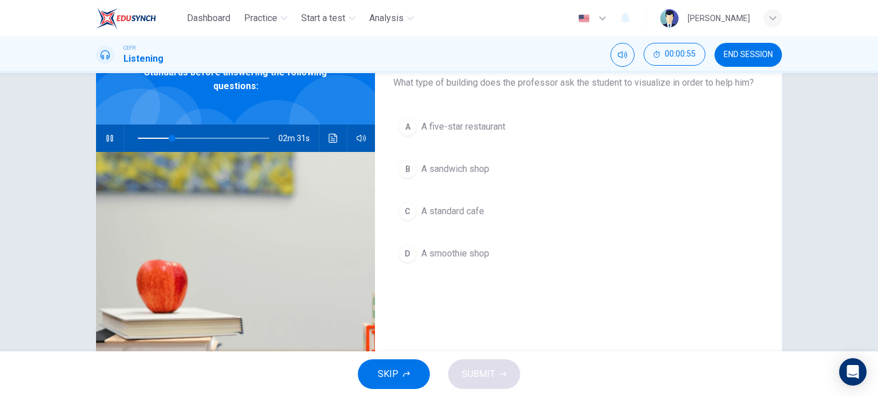
click at [475, 208] on span "A standard cafe" at bounding box center [452, 212] width 63 height 14
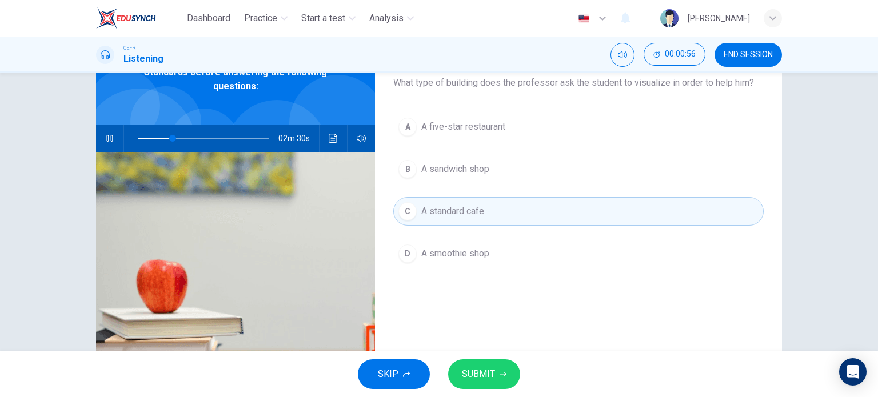
click at [487, 365] on button "SUBMIT" at bounding box center [484, 375] width 72 height 30
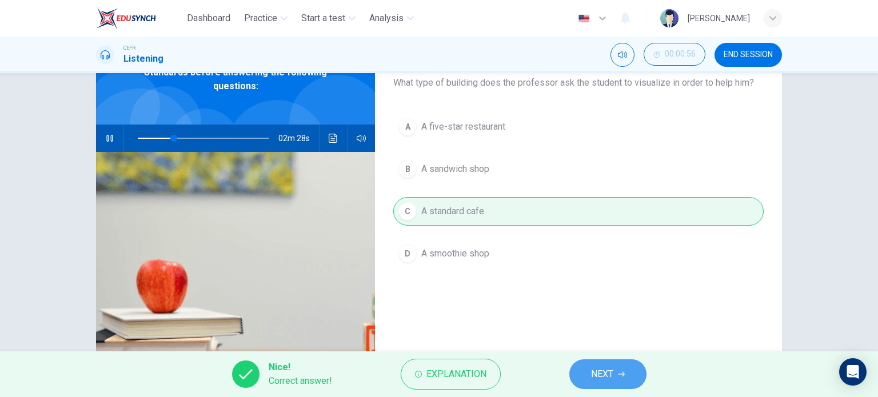
click at [596, 364] on button "NEXT" at bounding box center [608, 375] width 77 height 30
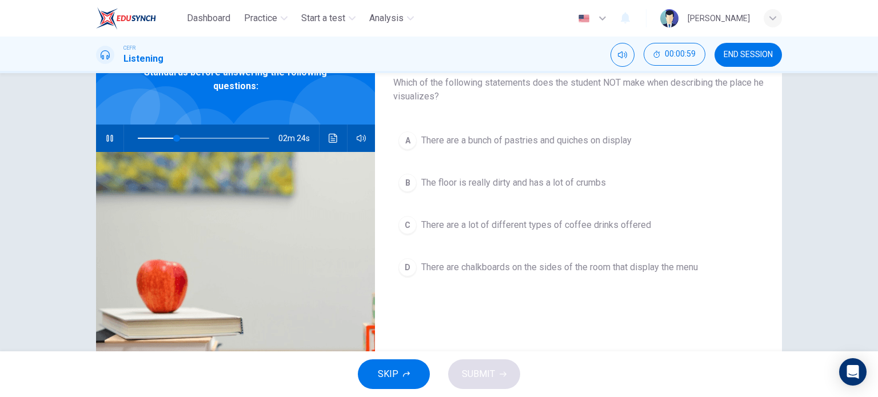
click at [581, 141] on span "There are a bunch of pastries and quiches on display" at bounding box center [526, 141] width 210 height 14
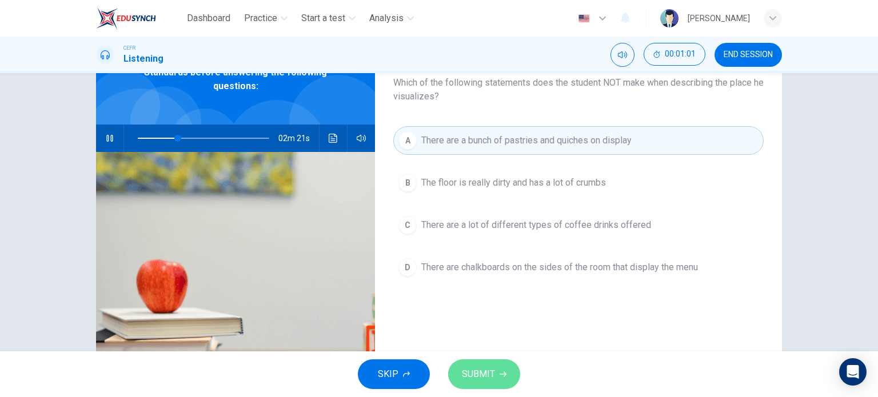
click at [505, 373] on icon "button" at bounding box center [503, 374] width 7 height 7
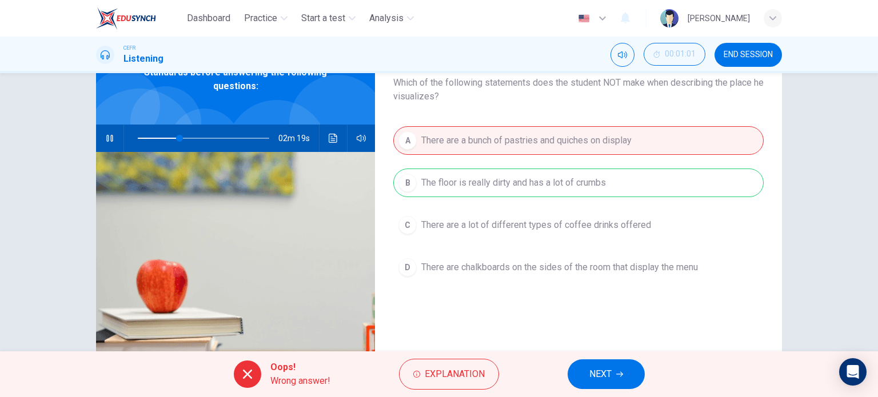
click at [588, 377] on button "NEXT" at bounding box center [606, 375] width 77 height 30
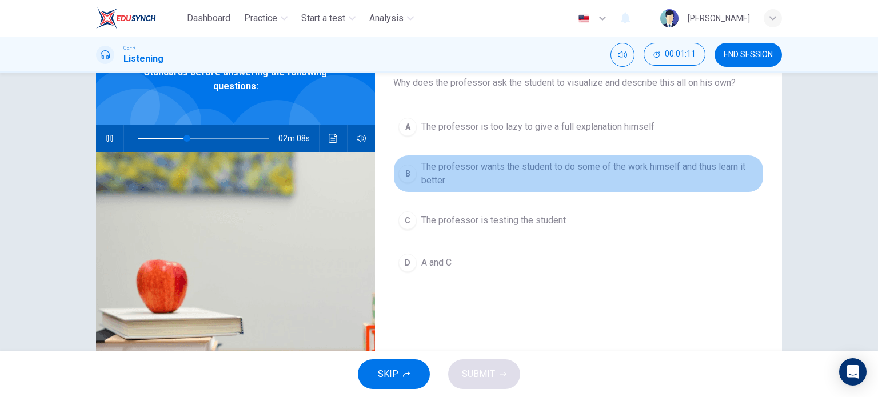
click at [549, 166] on span "The professor wants the student to do some of the work himself and thus learn i…" at bounding box center [589, 173] width 337 height 27
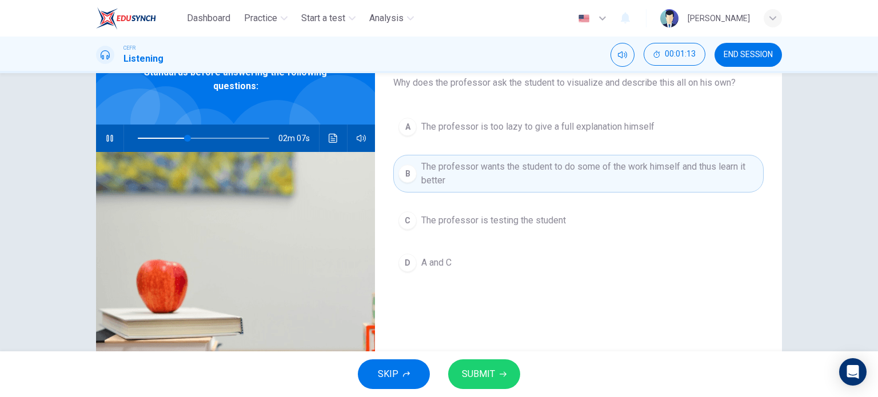
click at [473, 379] on span "SUBMIT" at bounding box center [478, 375] width 33 height 16
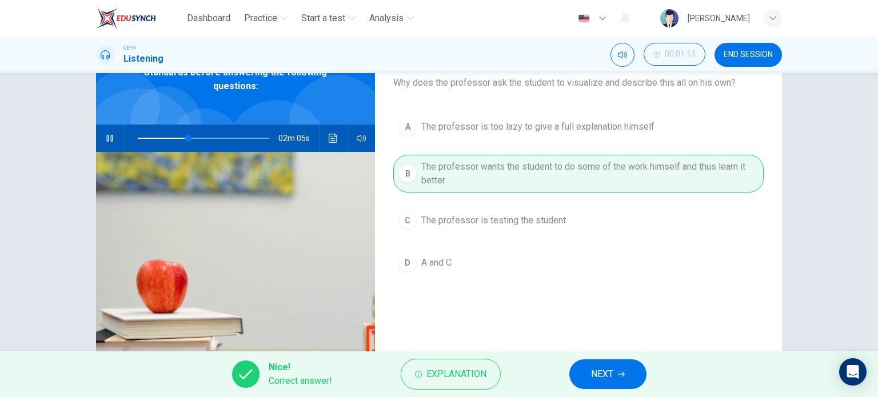
type input "39"
click at [590, 365] on button "NEXT" at bounding box center [608, 375] width 77 height 30
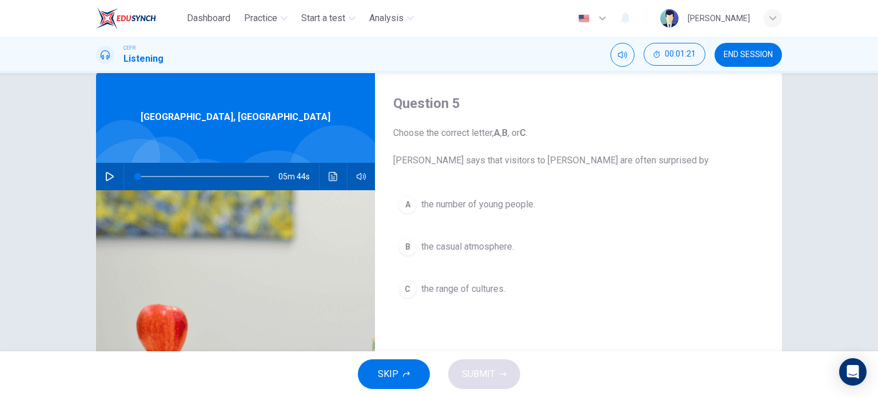
scroll to position [23, 0]
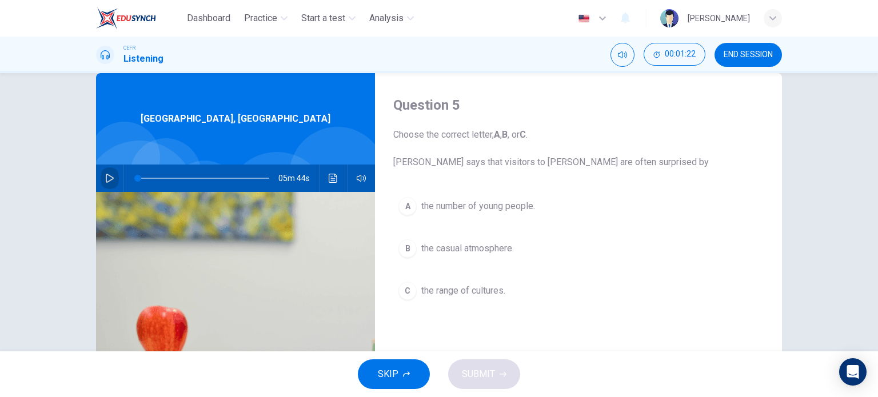
click at [107, 178] on icon "button" at bounding box center [109, 178] width 9 height 9
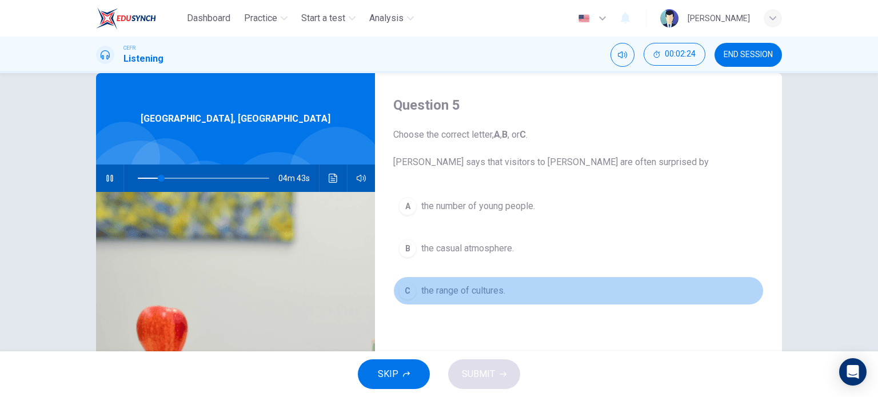
click at [412, 290] on div "C" at bounding box center [408, 291] width 18 height 18
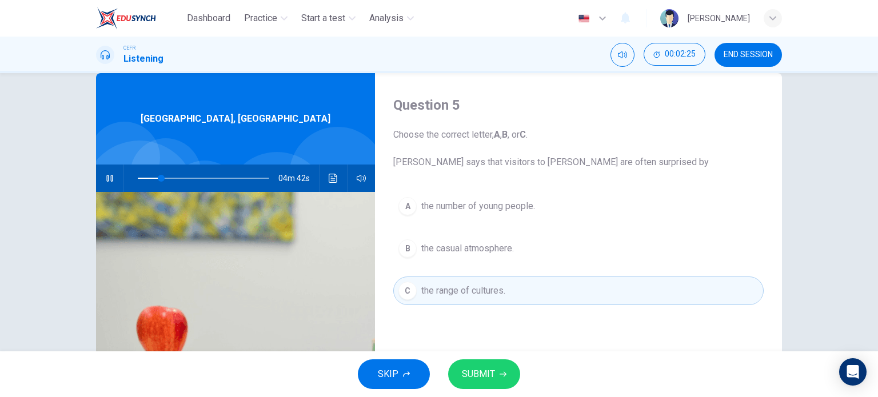
click at [489, 372] on span "SUBMIT" at bounding box center [478, 375] width 33 height 16
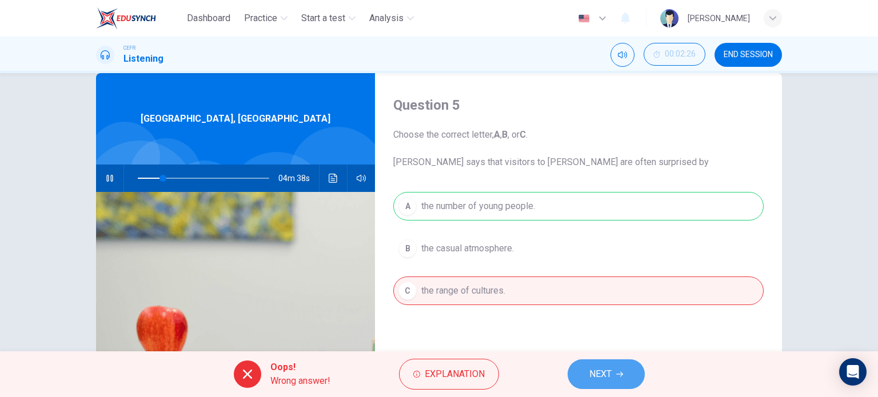
click at [587, 368] on button "NEXT" at bounding box center [606, 375] width 77 height 30
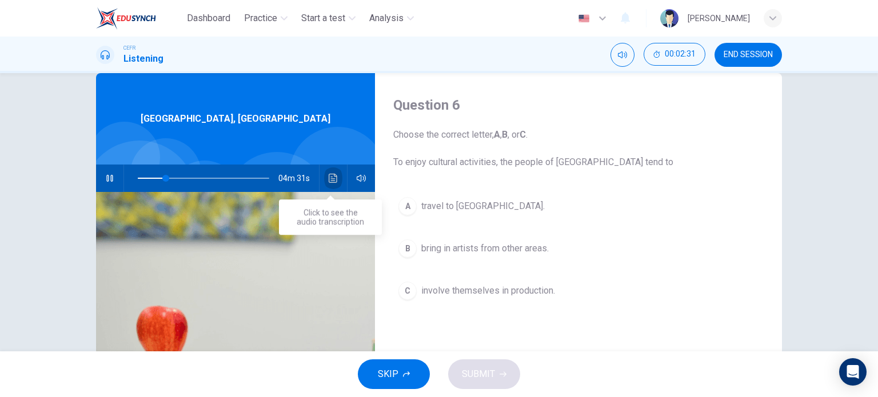
click at [329, 180] on icon "Click to see the audio transcription" at bounding box center [333, 178] width 9 height 9
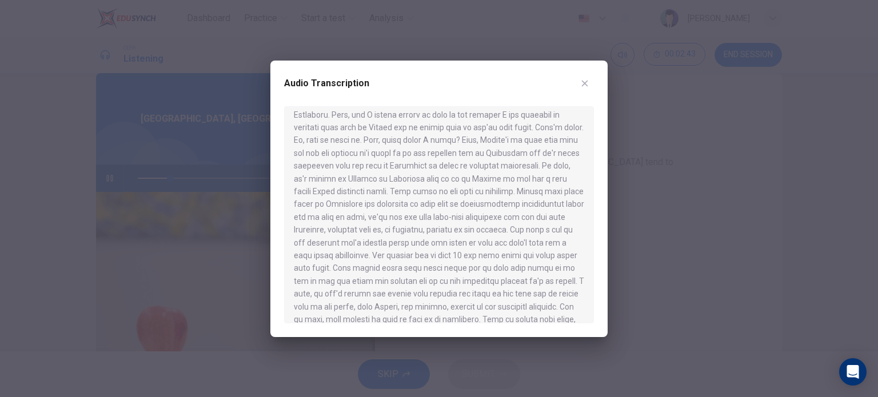
scroll to position [47, 0]
click at [581, 79] on icon "button" at bounding box center [584, 83] width 9 height 9
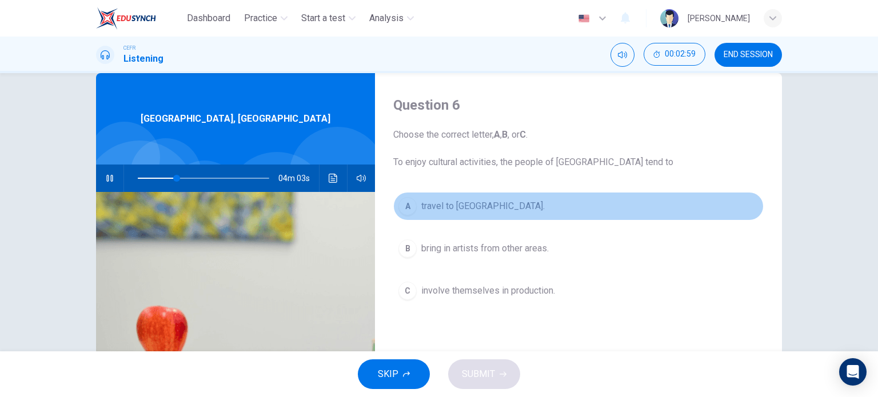
click at [481, 210] on span "travel to southern Australia." at bounding box center [483, 207] width 124 height 14
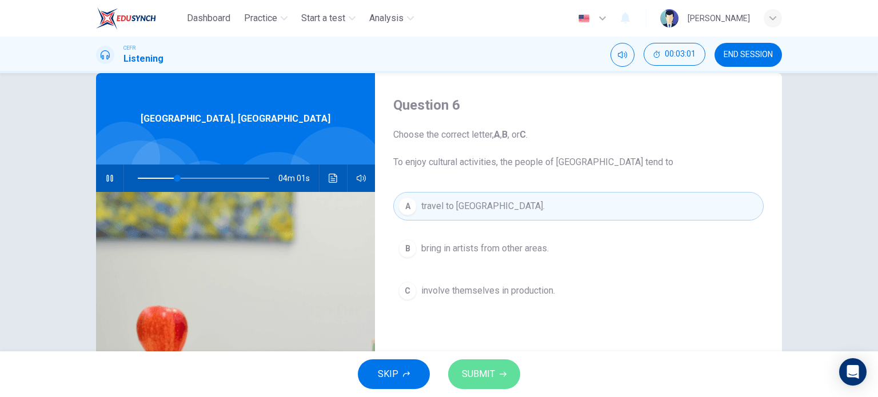
click at [479, 365] on button "SUBMIT" at bounding box center [484, 375] width 72 height 30
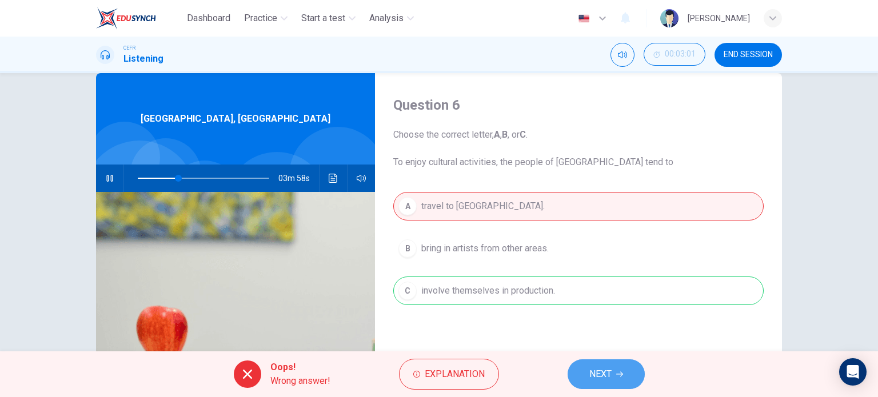
click at [604, 376] on span "NEXT" at bounding box center [601, 375] width 22 height 16
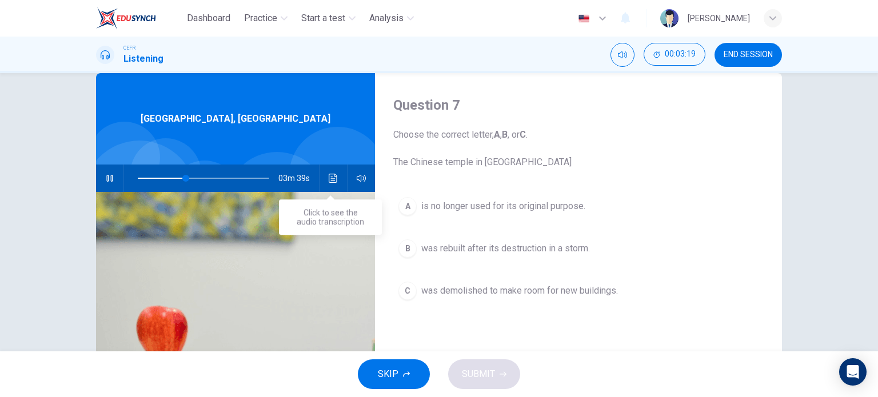
click at [329, 177] on icon "Click to see the audio transcription" at bounding box center [333, 178] width 9 height 9
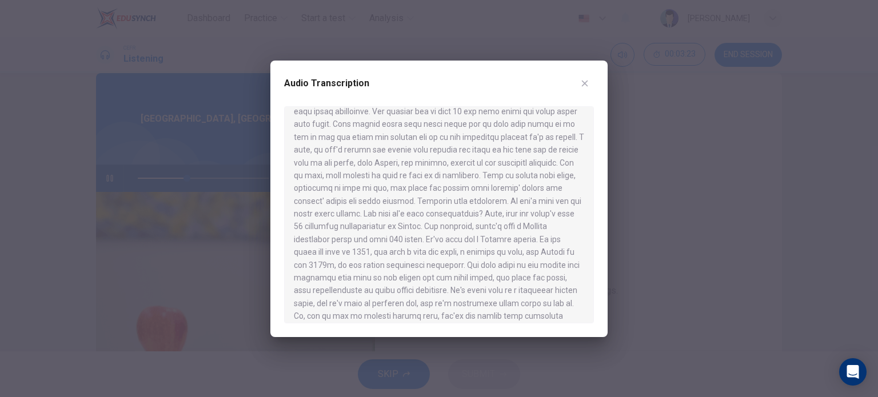
scroll to position [192, 0]
click at [583, 76] on button "button" at bounding box center [585, 83] width 18 height 18
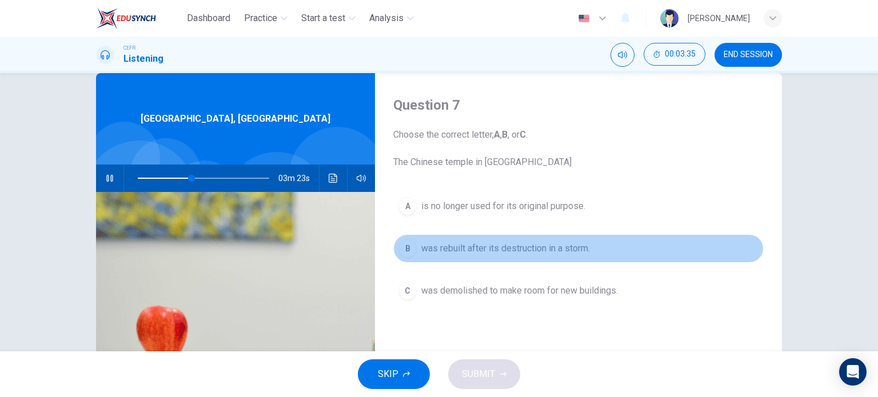
click at [493, 245] on span "was rebuilt after its destruction in a storm." at bounding box center [505, 249] width 169 height 14
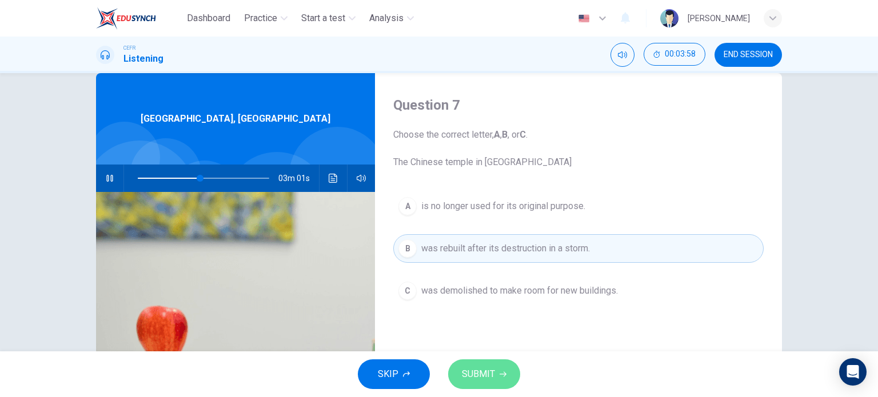
click at [497, 376] on button "SUBMIT" at bounding box center [484, 375] width 72 height 30
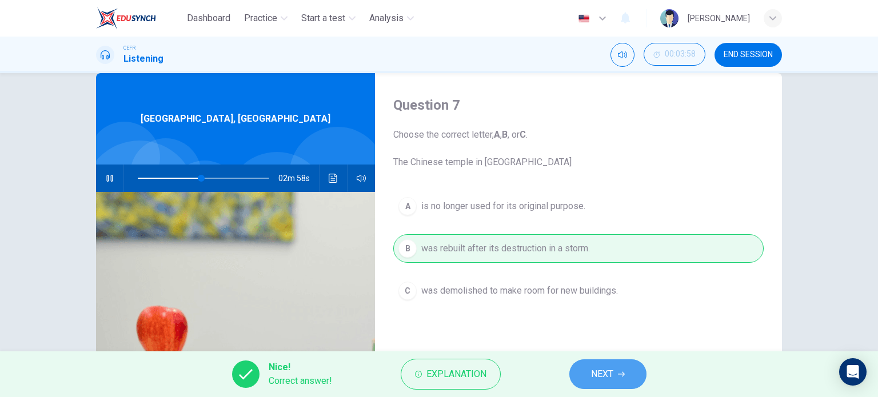
click at [610, 369] on span "NEXT" at bounding box center [602, 375] width 22 height 16
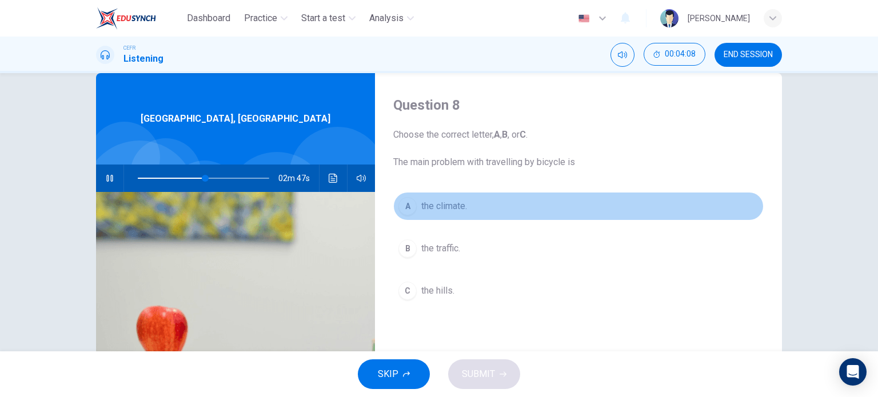
click at [444, 214] on button "A the climate." at bounding box center [578, 206] width 371 height 29
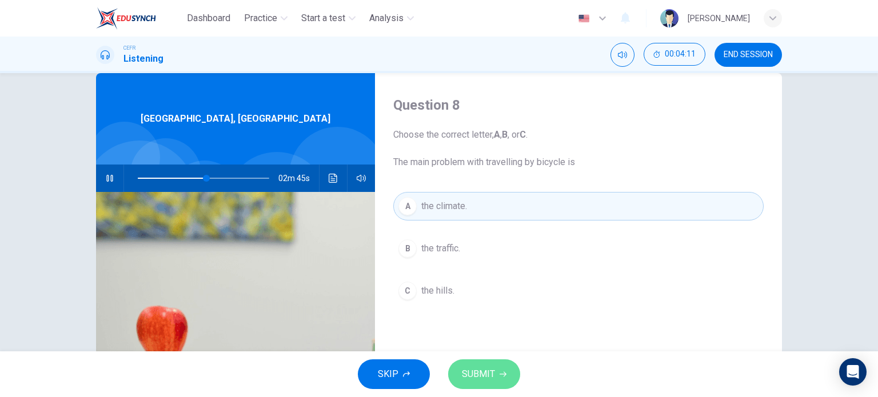
click at [473, 372] on span "SUBMIT" at bounding box center [478, 375] width 33 height 16
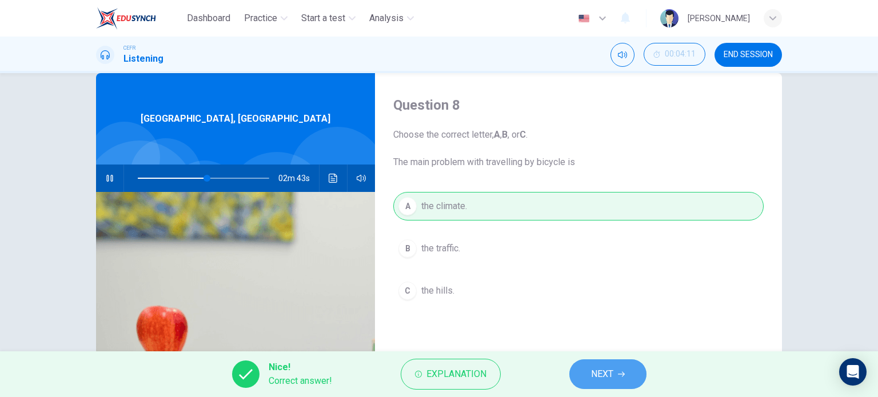
click at [583, 372] on button "NEXT" at bounding box center [608, 375] width 77 height 30
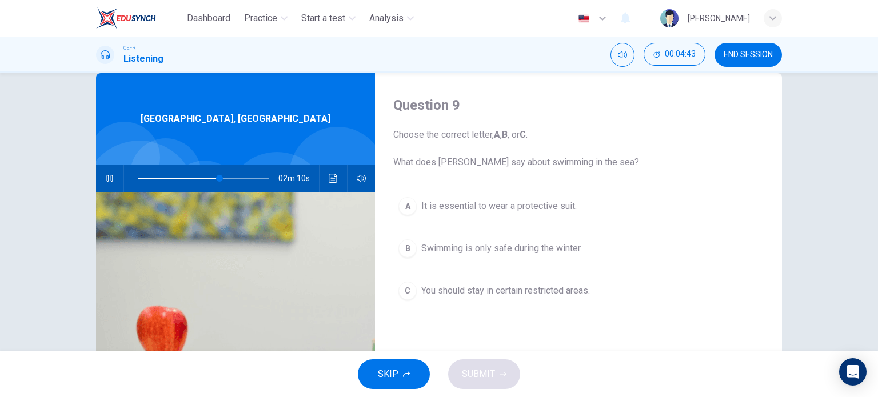
click at [544, 203] on span "It is essential to wear a protective suit." at bounding box center [499, 207] width 156 height 14
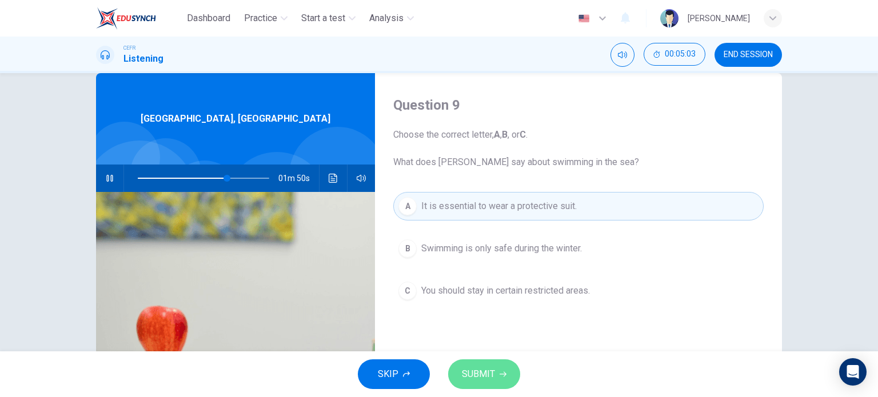
click at [483, 371] on span "SUBMIT" at bounding box center [478, 375] width 33 height 16
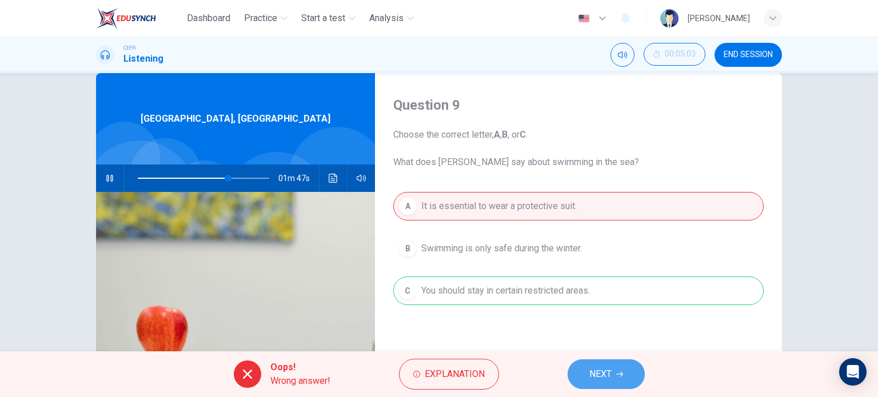
click at [591, 370] on span "NEXT" at bounding box center [601, 375] width 22 height 16
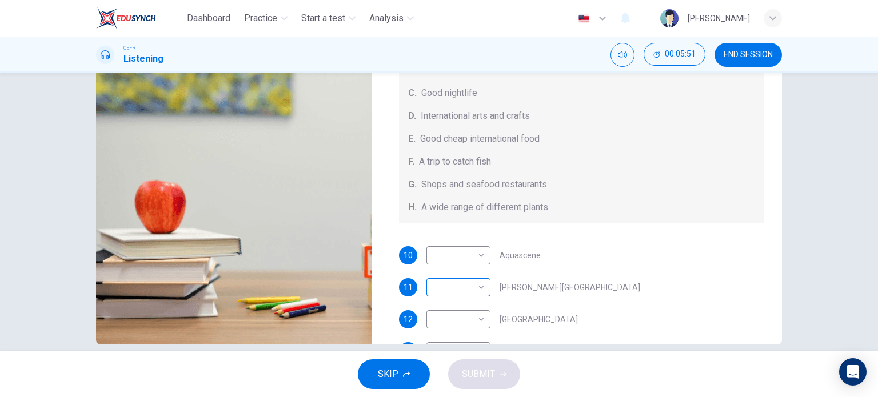
scroll to position [59, 0]
click at [449, 283] on body "Dashboard Practice Start a test Analysis English en ​ WAN NUR ALEEYA QISTINA BI…" at bounding box center [439, 198] width 878 height 397
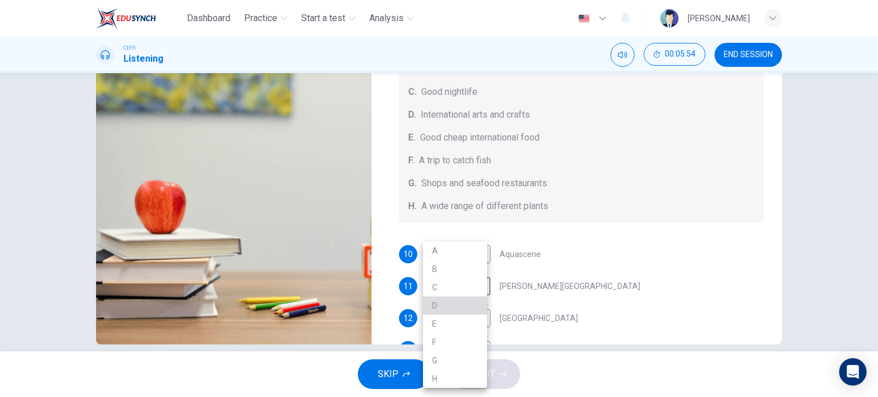
click at [435, 299] on li "D" at bounding box center [455, 306] width 64 height 18
type input "84"
type input "D"
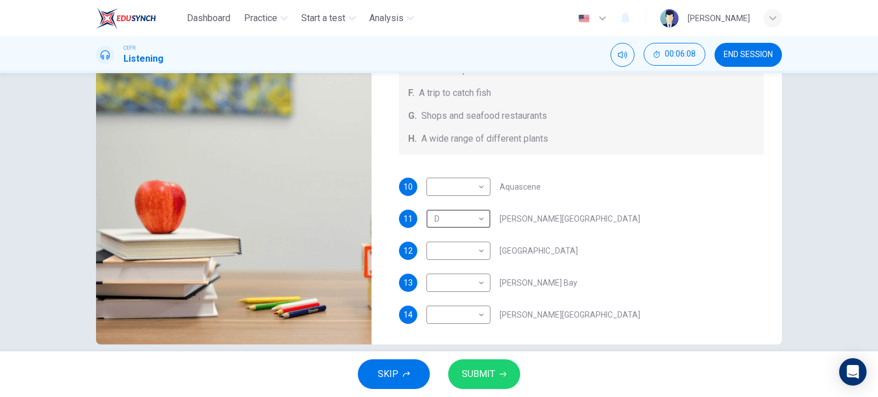
scroll to position [128, 0]
click at [456, 251] on body "Dashboard Practice Start a test Analysis English en ​ WAN NUR ALEEYA QISTINA BI…" at bounding box center [439, 198] width 878 height 397
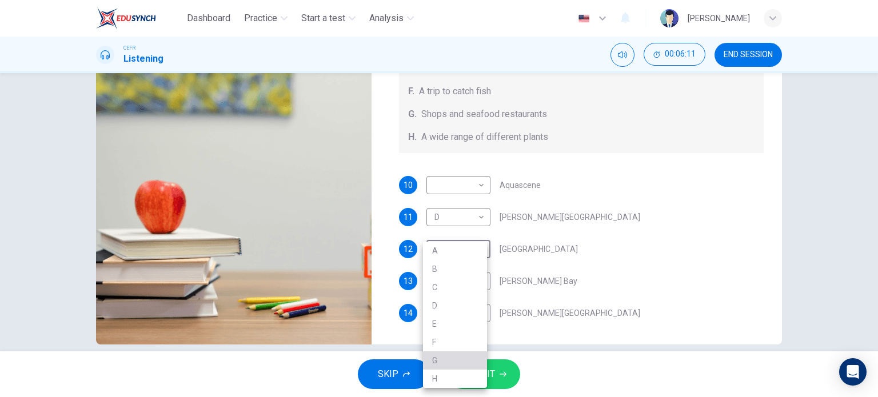
click at [433, 357] on li "G" at bounding box center [455, 361] width 64 height 18
type input "89"
type input "G"
click at [451, 282] on body "Dashboard Practice Start a test Analysis English en ​ WAN NUR ALEEYA QISTINA BI…" at bounding box center [439, 198] width 878 height 397
click at [436, 377] on li "H" at bounding box center [455, 379] width 64 height 18
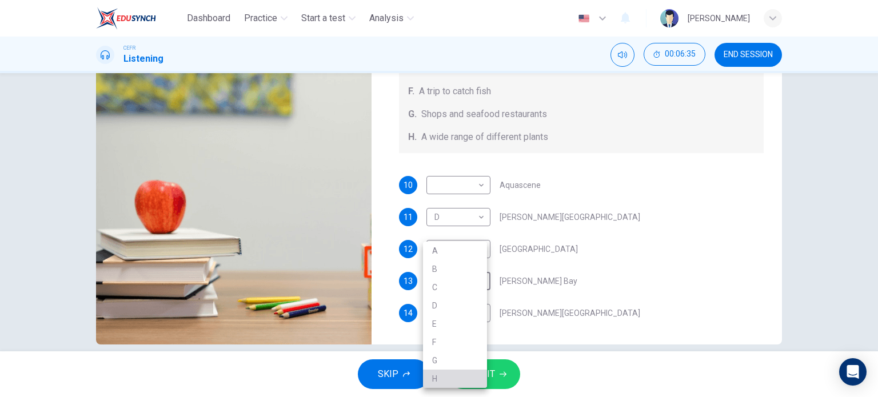
type input "96"
type input "H"
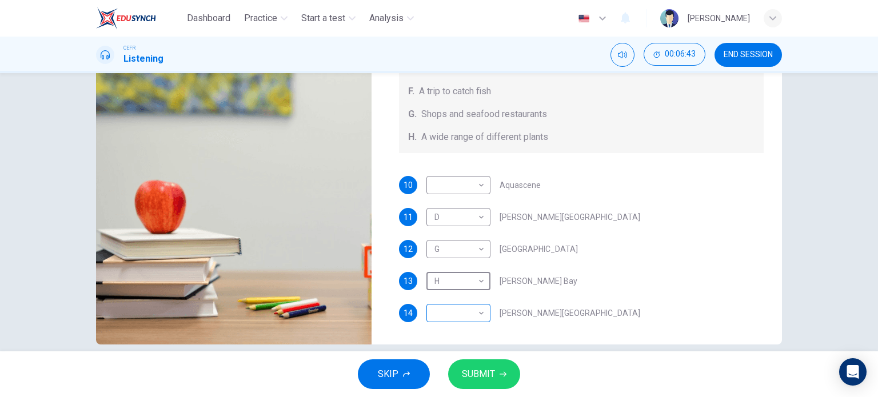
click at [451, 309] on body "Dashboard Practice Start a test Analysis English en ​ WAN NUR ALEEYA QISTINA BI…" at bounding box center [439, 198] width 878 height 397
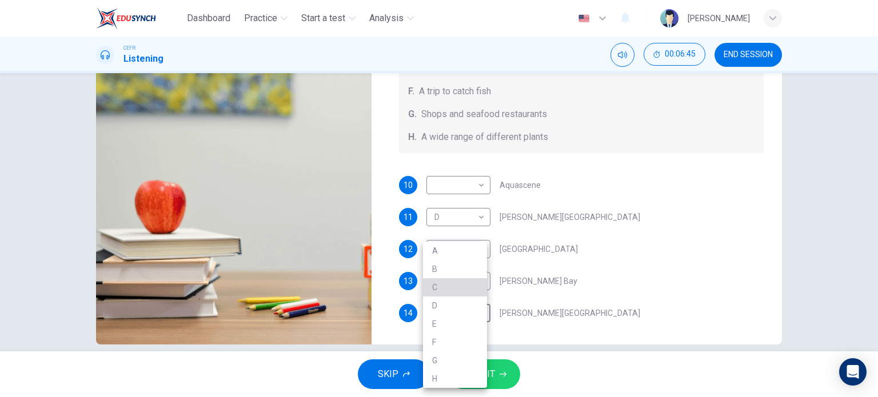
click at [440, 289] on li "C" at bounding box center [455, 287] width 64 height 18
type input "99"
type input "C"
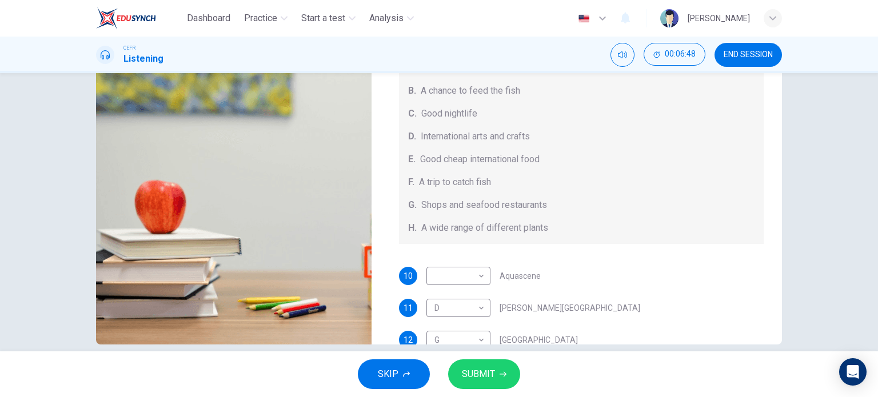
scroll to position [0, 0]
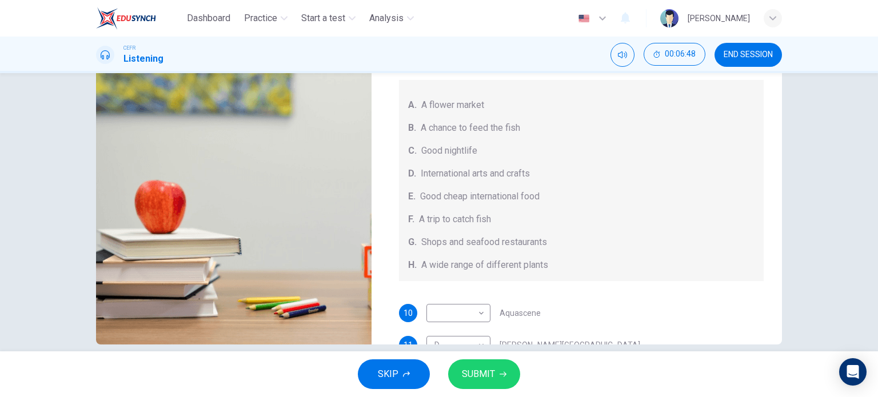
type input "0"
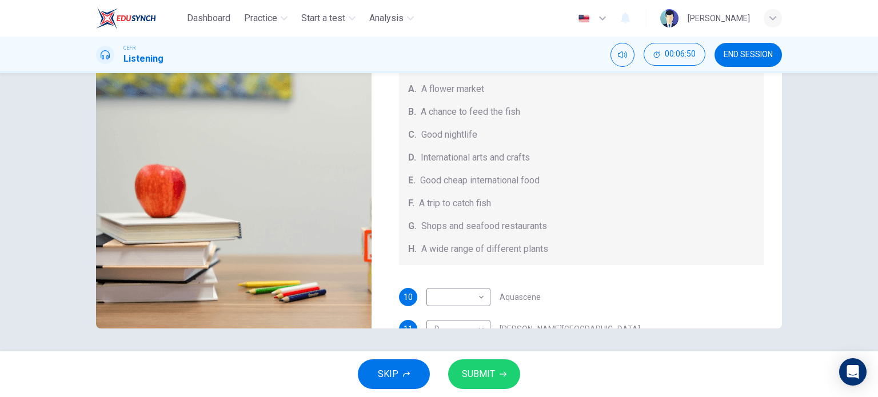
scroll to position [164, 0]
click at [444, 294] on body "Dashboard Practice Start a test Analysis English en ​ WAN NUR ALEEYA QISTINA BI…" at bounding box center [439, 198] width 878 height 397
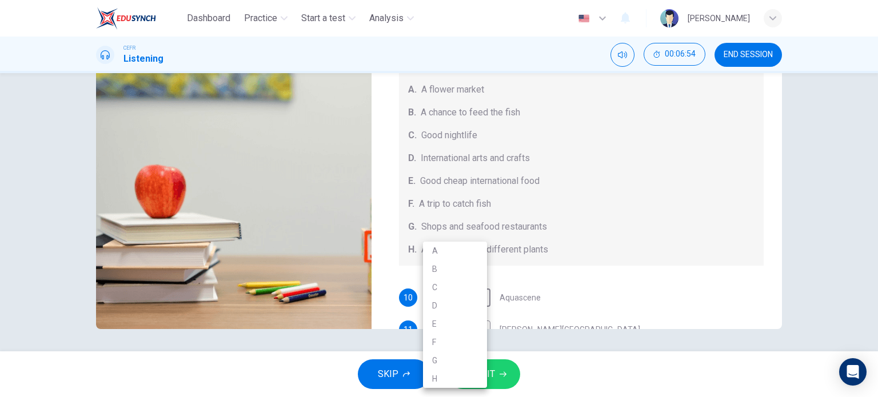
click at [444, 265] on li "B" at bounding box center [455, 269] width 64 height 18
type input "B"
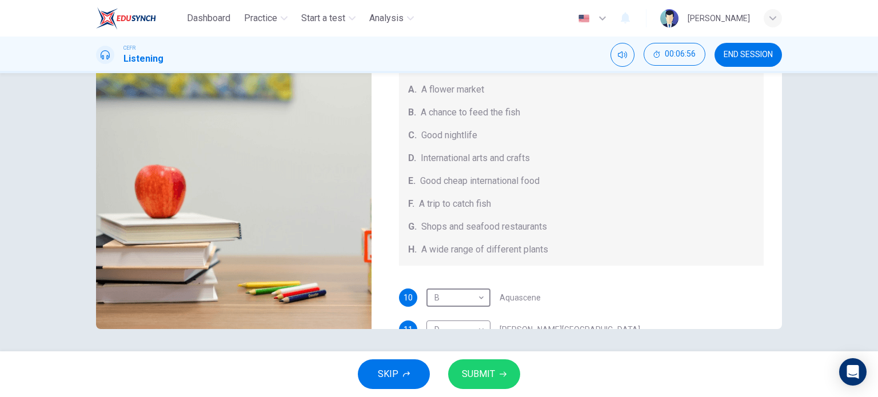
click at [487, 384] on button "SUBMIT" at bounding box center [484, 375] width 72 height 30
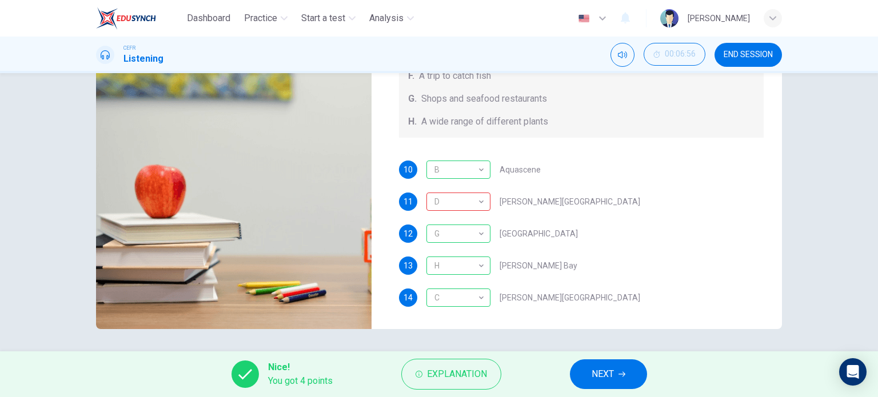
scroll to position [128, 0]
click at [612, 381] on span "NEXT" at bounding box center [603, 375] width 22 height 16
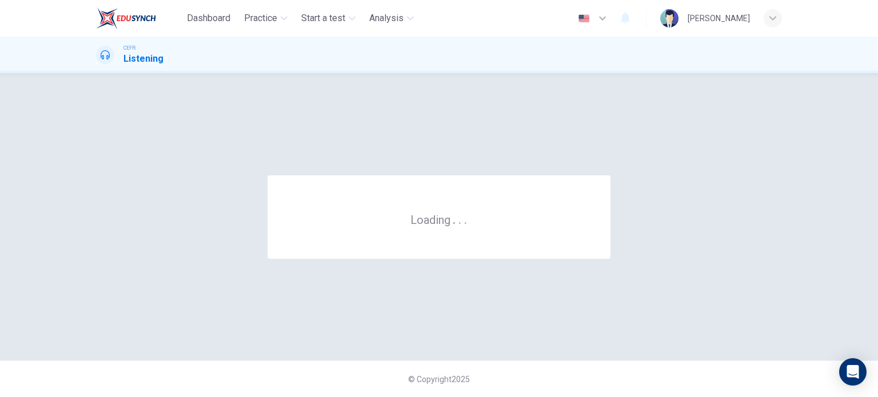
scroll to position [0, 0]
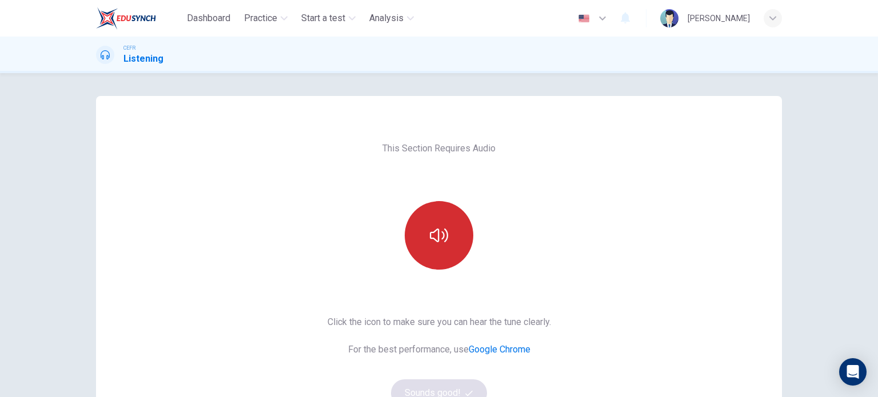
click at [431, 240] on icon "button" at bounding box center [439, 235] width 18 height 18
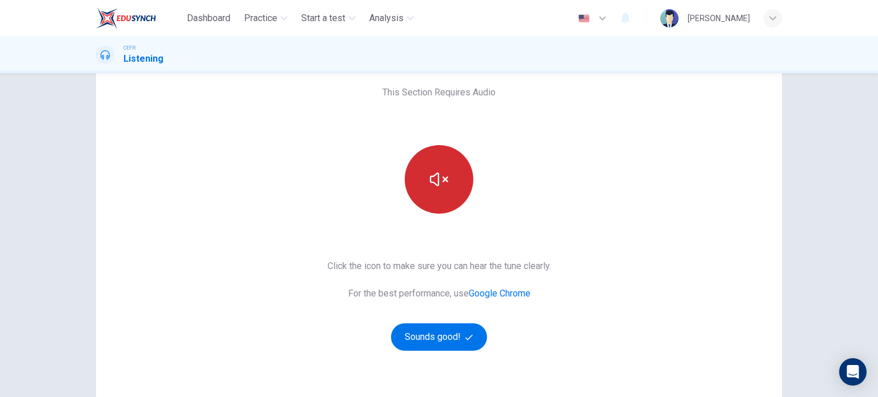
scroll to position [57, 0]
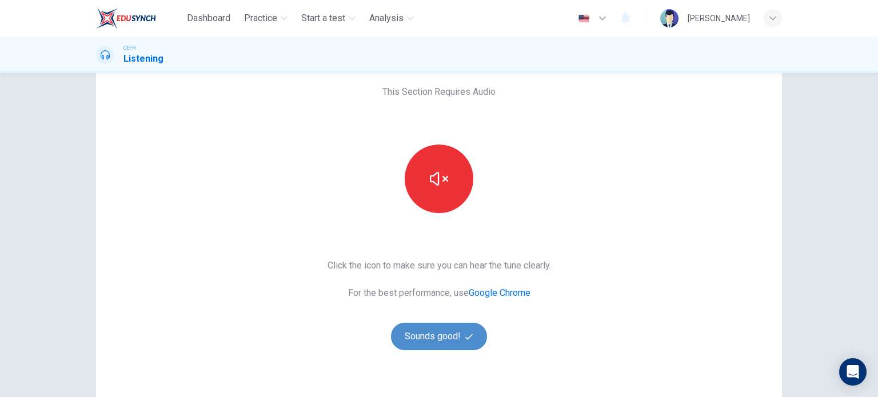
click at [431, 343] on button "Sounds good!" at bounding box center [439, 336] width 96 height 27
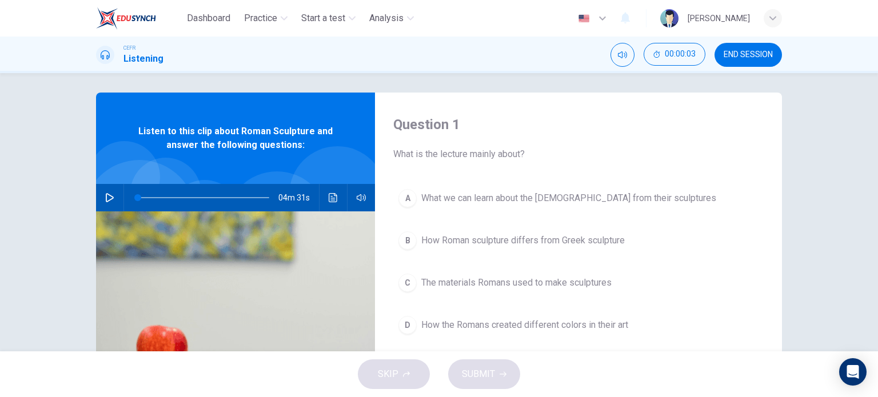
scroll to position [4, 0]
click at [105, 196] on icon "button" at bounding box center [109, 197] width 9 height 9
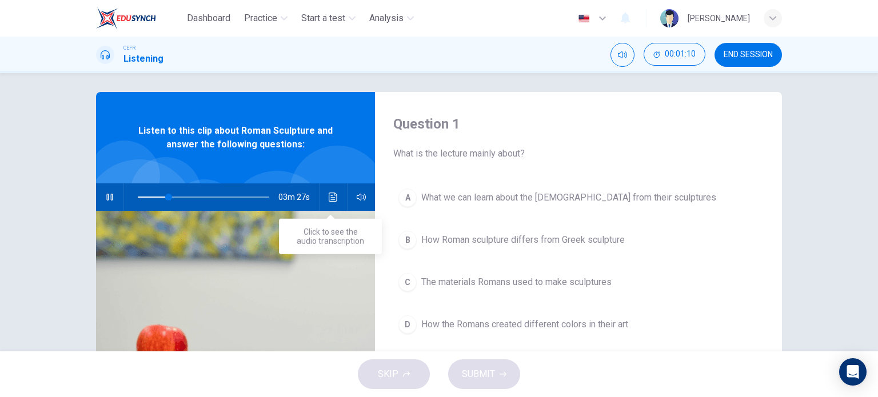
click at [331, 196] on icon "Click to see the audio transcription" at bounding box center [333, 197] width 9 height 9
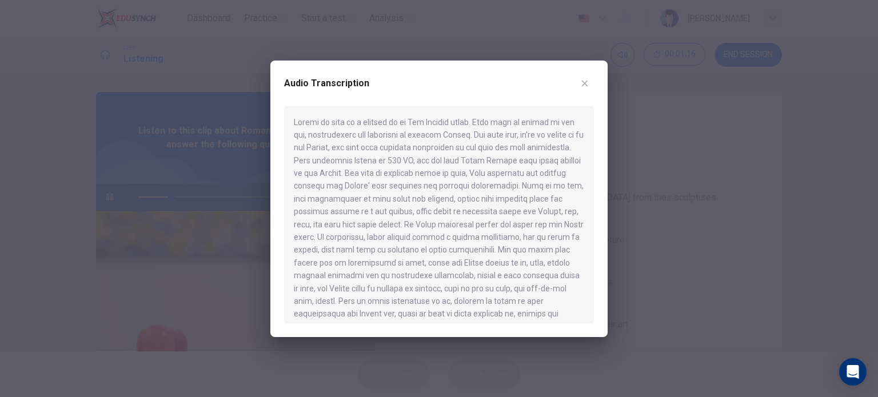
click at [592, 70] on div "Audio Transcription" at bounding box center [438, 199] width 337 height 277
click at [580, 82] on icon "button" at bounding box center [584, 83] width 9 height 9
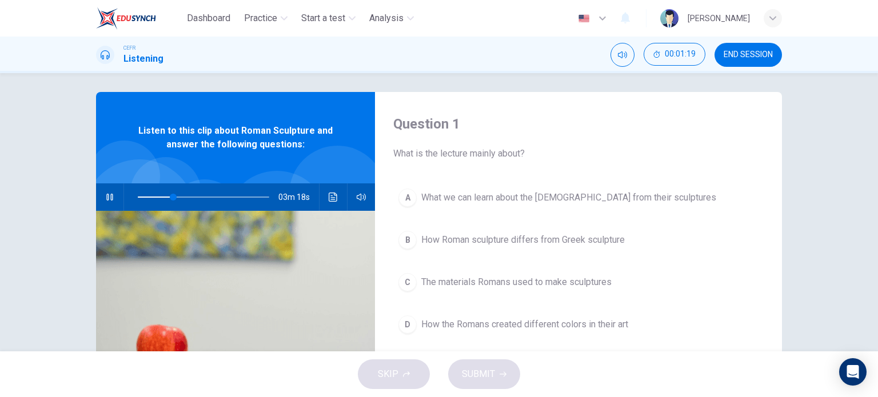
click at [488, 241] on span "How Roman sculpture differs from Greek sculpture" at bounding box center [523, 240] width 204 height 14
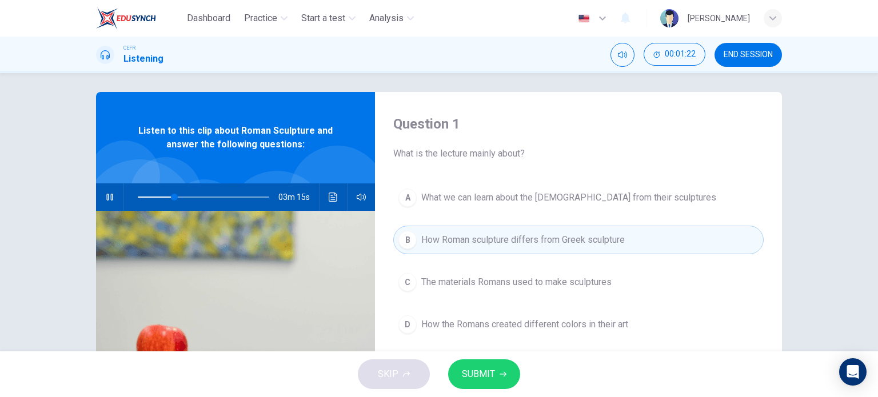
click at [487, 365] on button "SUBMIT" at bounding box center [484, 375] width 72 height 30
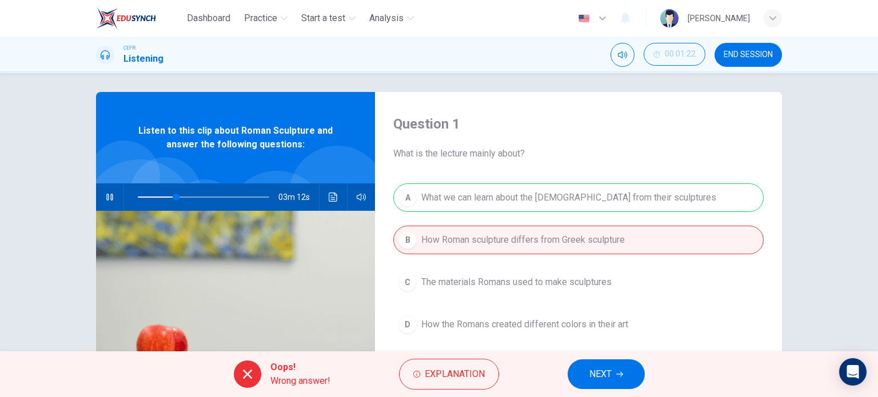
click at [602, 367] on span "NEXT" at bounding box center [601, 375] width 22 height 16
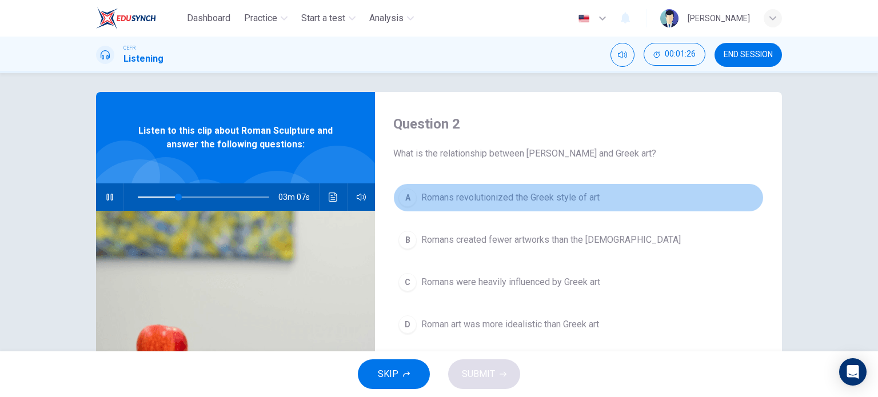
click at [584, 208] on button "A Romans revolutionized the Greek style of art" at bounding box center [578, 198] width 371 height 29
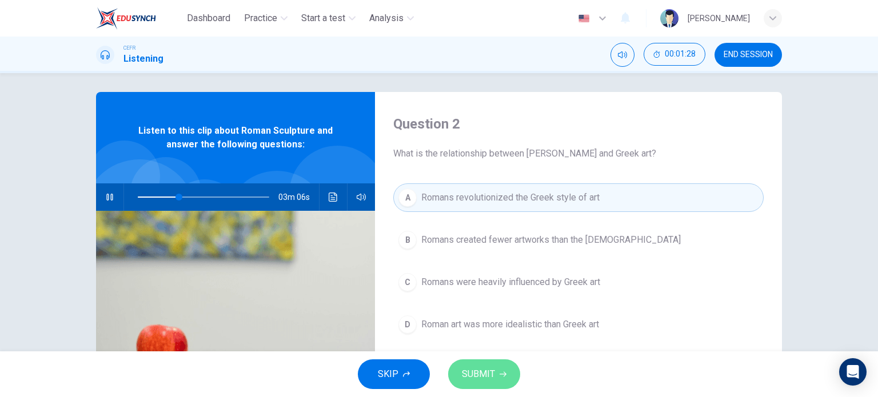
click at [487, 372] on span "SUBMIT" at bounding box center [478, 375] width 33 height 16
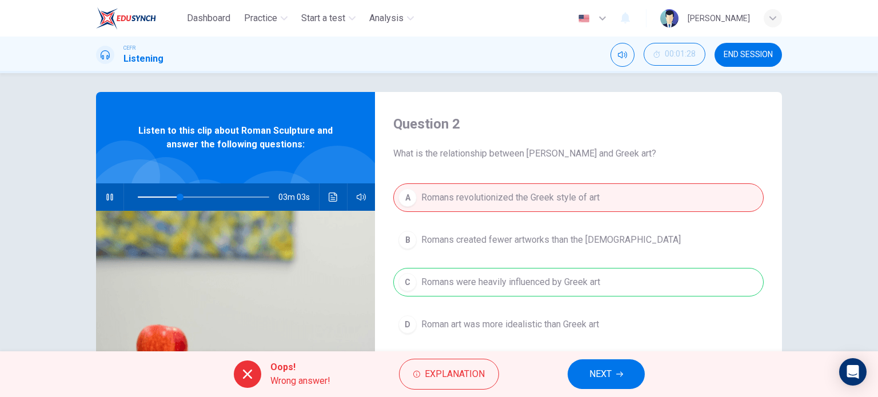
click at [605, 372] on span "NEXT" at bounding box center [601, 375] width 22 height 16
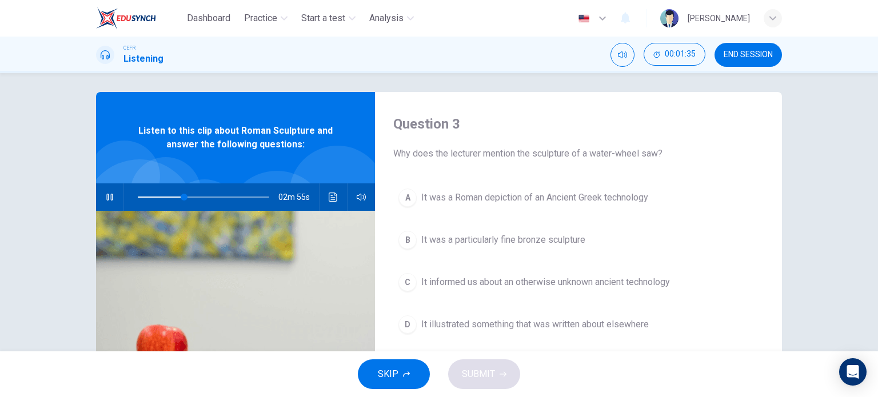
click at [564, 237] on span "It was a particularly fine bronze sculpture" at bounding box center [503, 240] width 164 height 14
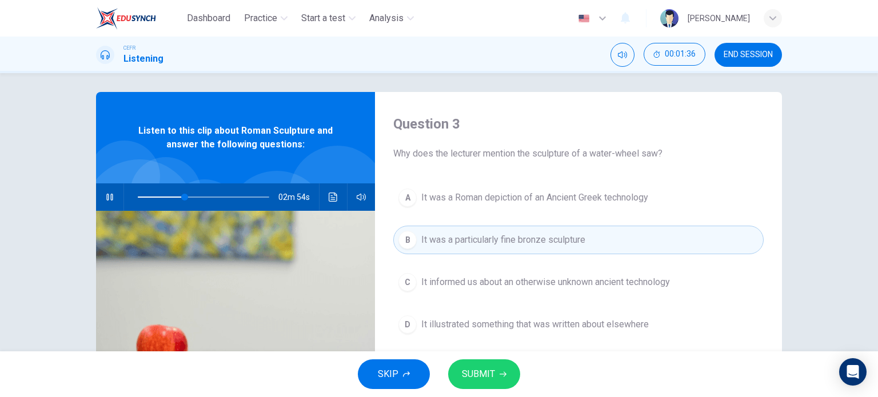
click at [500, 377] on icon "button" at bounding box center [503, 374] width 7 height 7
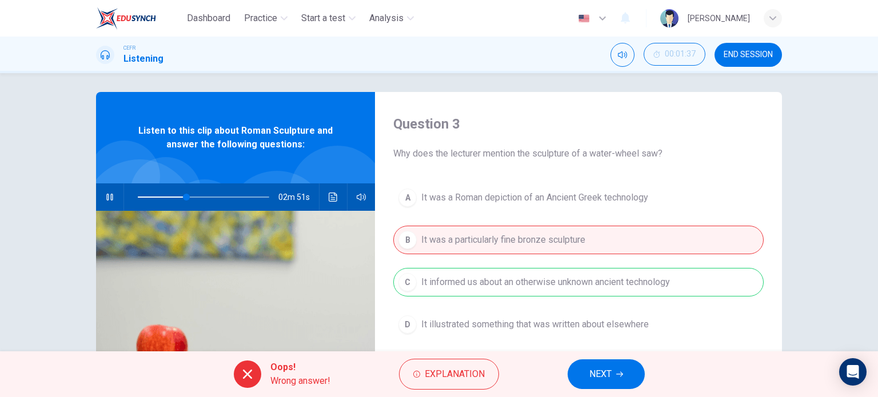
click at [595, 372] on span "NEXT" at bounding box center [601, 375] width 22 height 16
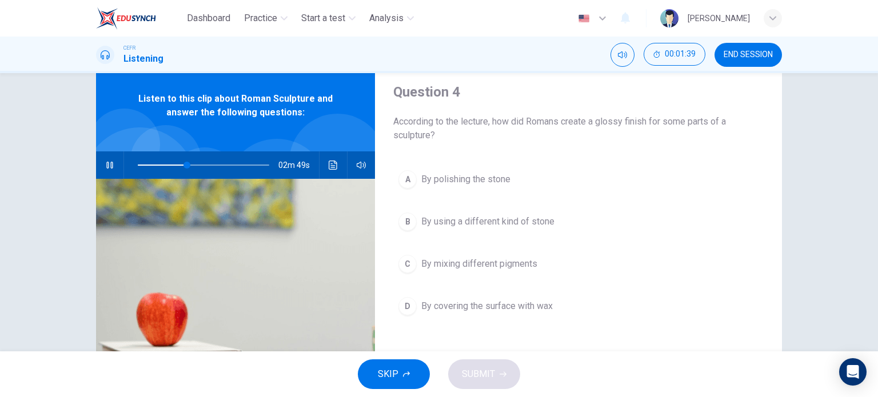
scroll to position [43, 0]
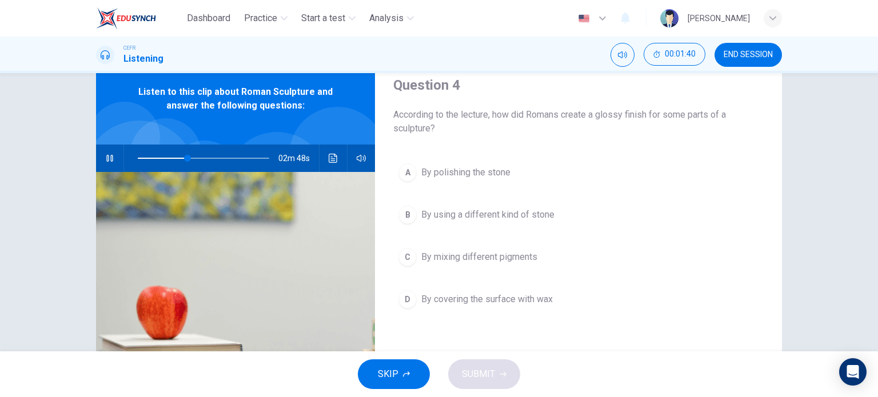
type input "38"
click at [757, 51] on span "END SESSION" at bounding box center [748, 54] width 49 height 9
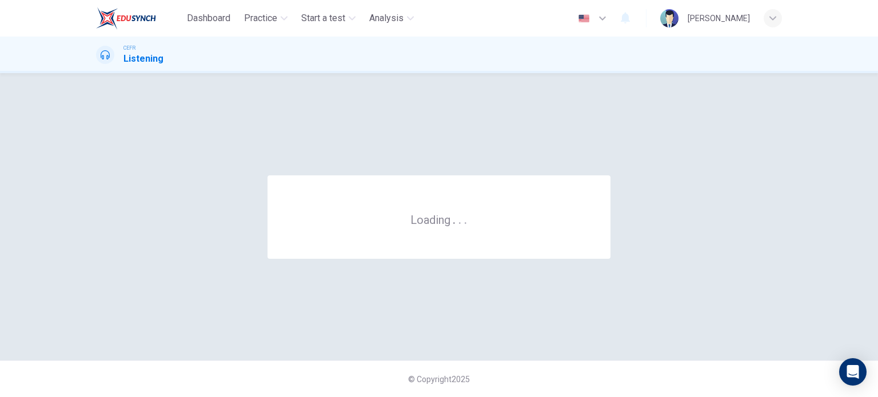
scroll to position [0, 0]
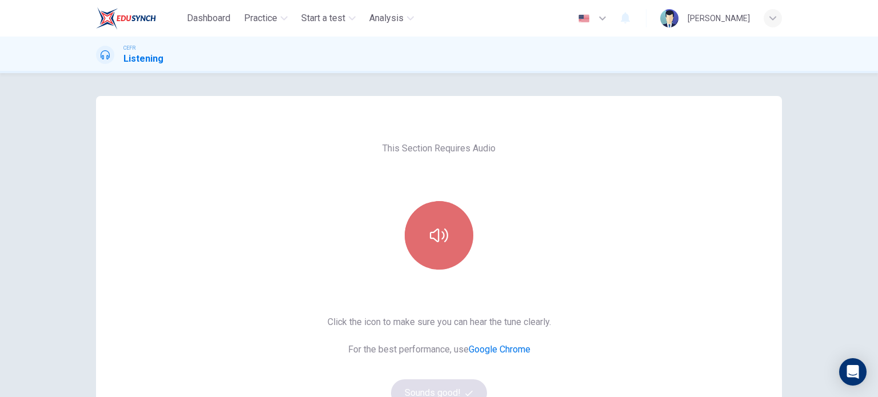
click at [438, 237] on icon "button" at bounding box center [439, 235] width 18 height 18
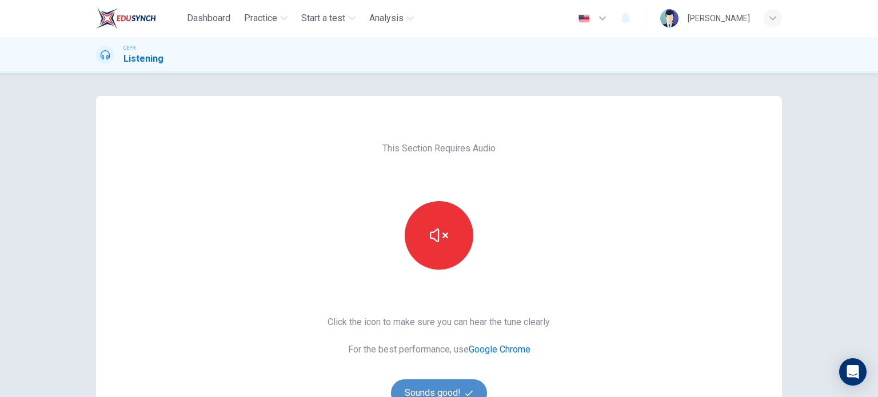
click at [412, 391] on button "Sounds good!" at bounding box center [439, 393] width 96 height 27
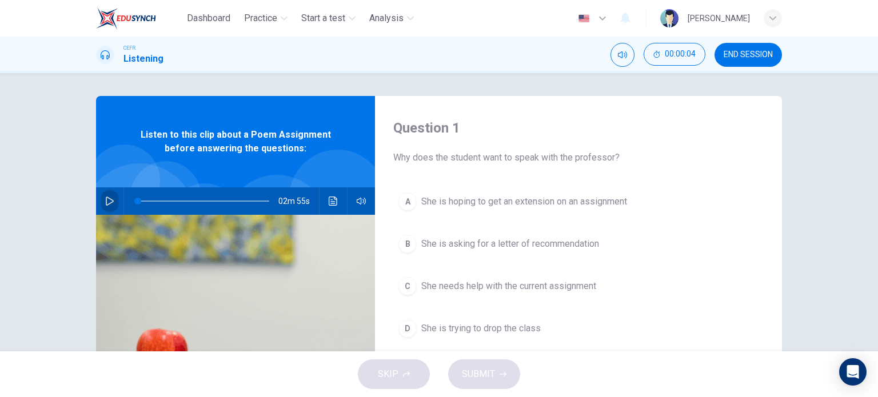
click at [109, 200] on icon "button" at bounding box center [110, 201] width 8 height 9
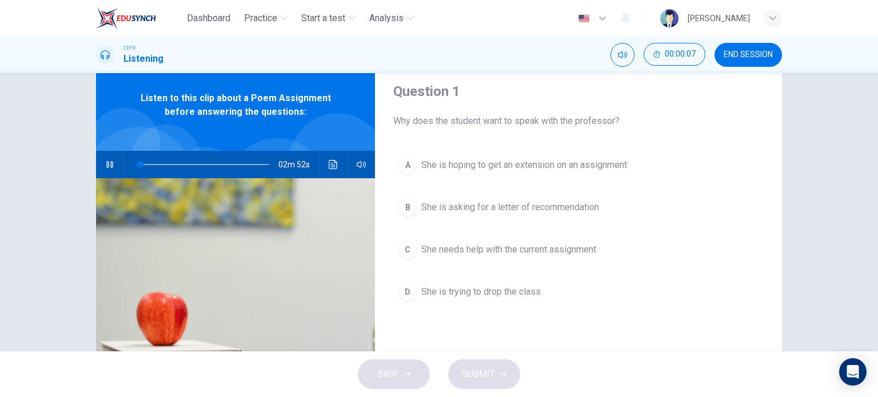
scroll to position [39, 0]
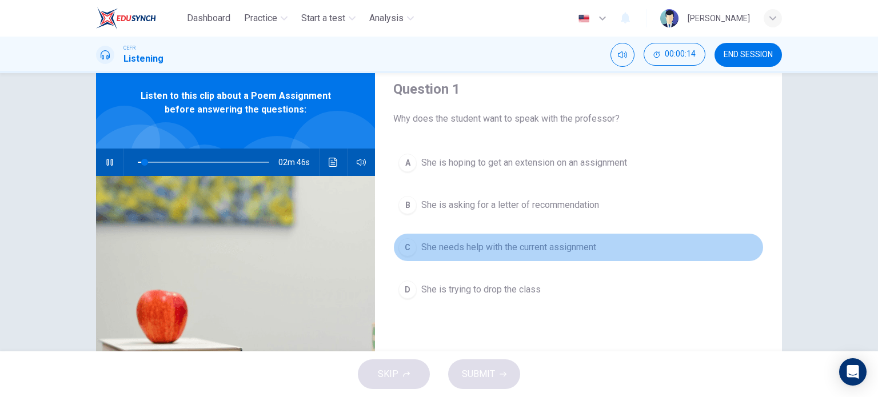
click at [515, 246] on span "She needs help with the current assignment" at bounding box center [508, 248] width 175 height 14
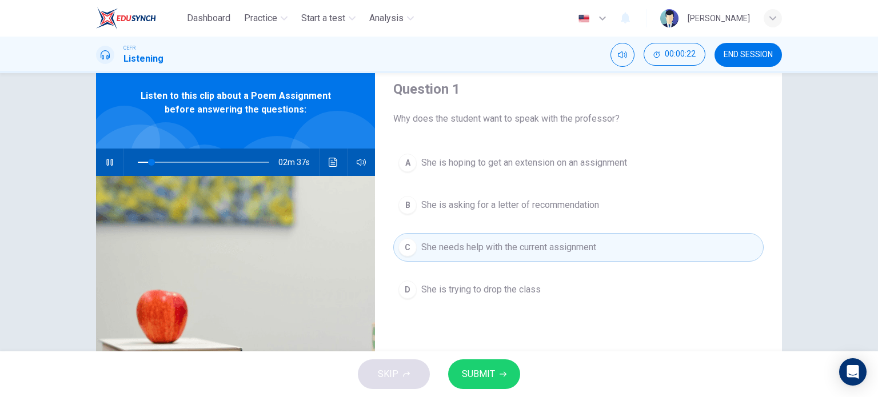
click at [476, 368] on span "SUBMIT" at bounding box center [478, 375] width 33 height 16
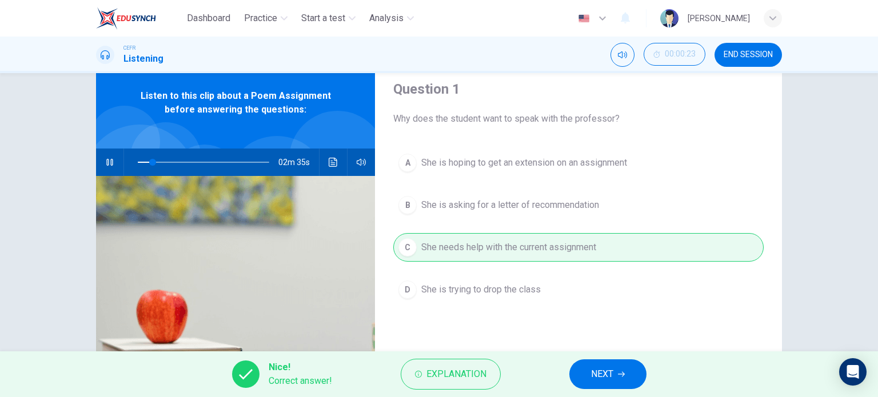
click at [615, 375] on button "NEXT" at bounding box center [608, 375] width 77 height 30
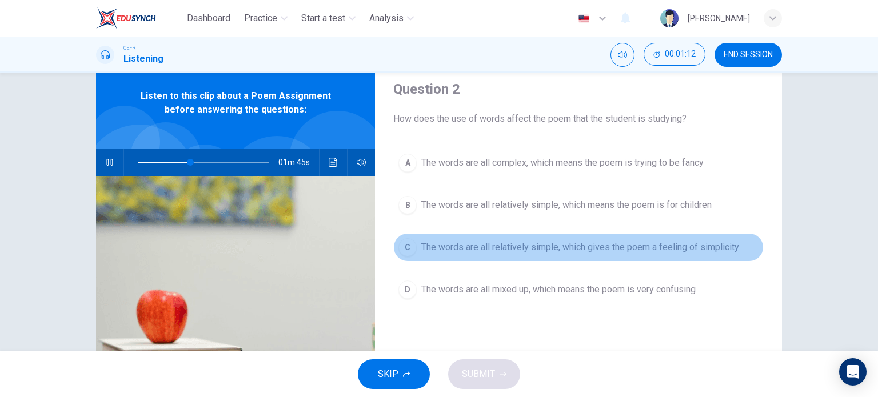
click at [560, 248] on span "The words are all relatively simple, which gives the poem a feeling of simplici…" at bounding box center [580, 248] width 318 height 14
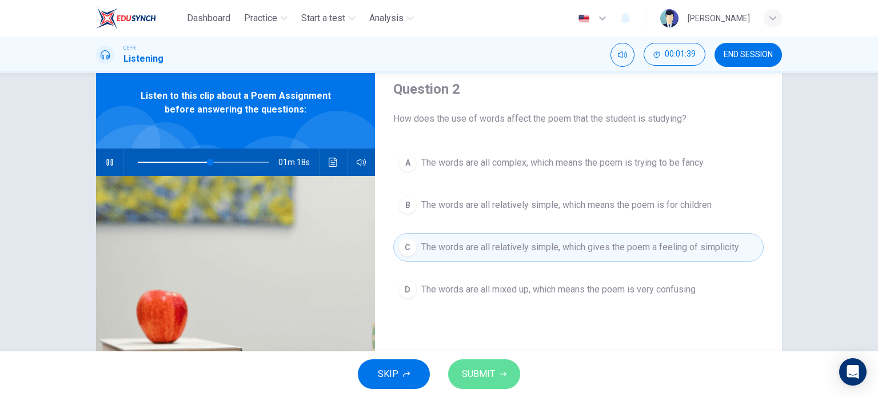
click at [501, 371] on icon "button" at bounding box center [503, 374] width 7 height 7
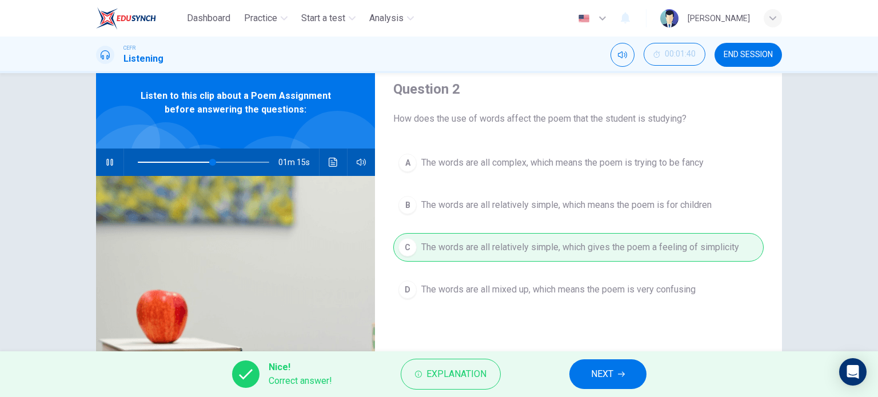
click at [591, 363] on button "NEXT" at bounding box center [608, 375] width 77 height 30
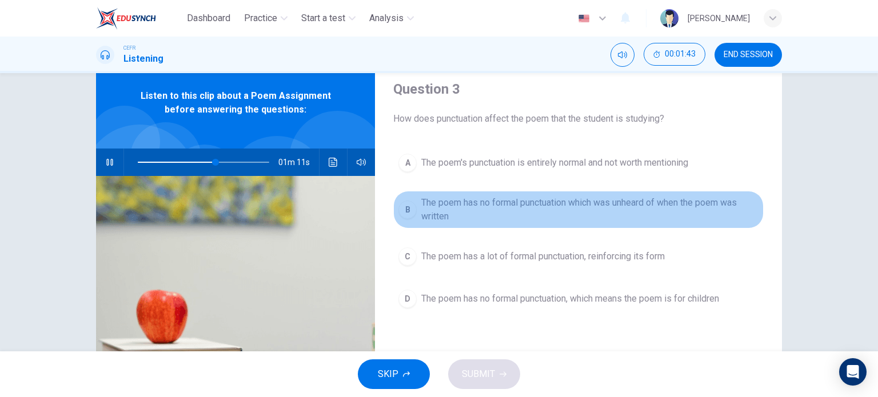
click at [535, 208] on span "The poem has no formal punctuation which was unheard of when the poem was writt…" at bounding box center [589, 209] width 337 height 27
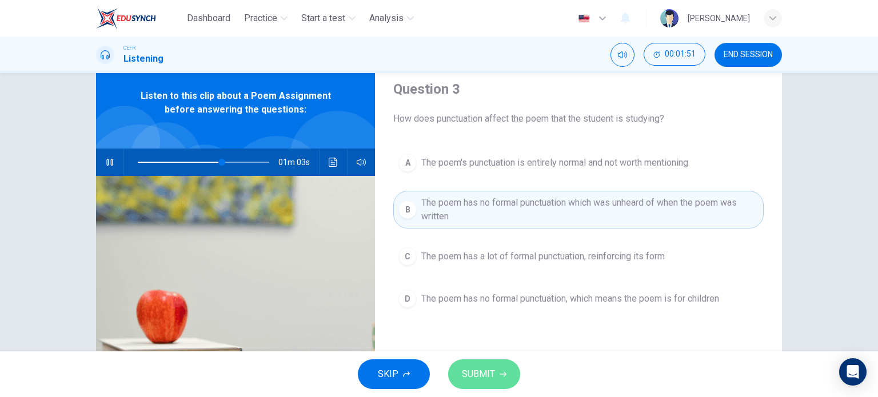
click at [481, 380] on span "SUBMIT" at bounding box center [478, 375] width 33 height 16
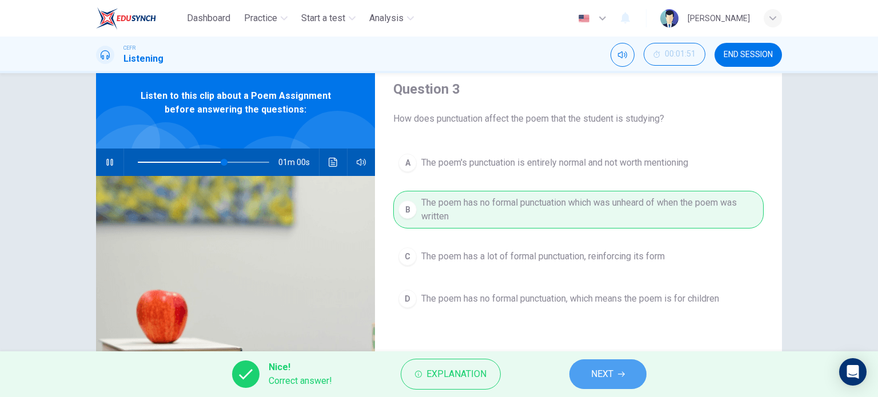
click at [583, 372] on button "NEXT" at bounding box center [608, 375] width 77 height 30
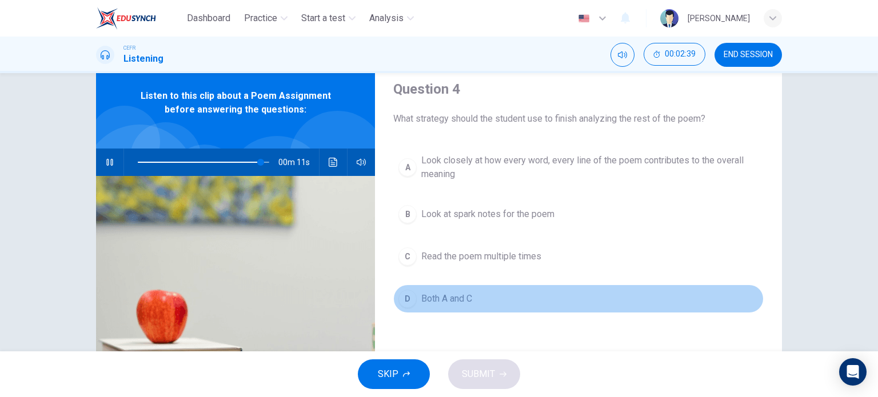
click at [432, 301] on span "Both A and C" at bounding box center [446, 299] width 51 height 14
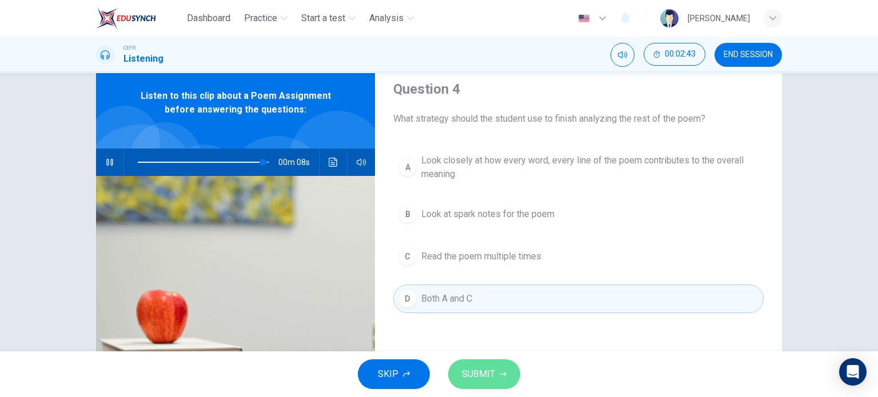
click at [476, 368] on span "SUBMIT" at bounding box center [478, 375] width 33 height 16
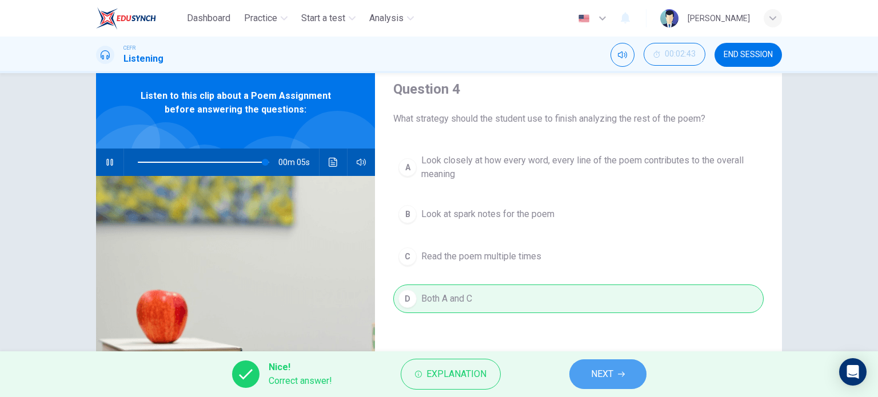
click at [600, 372] on span "NEXT" at bounding box center [602, 375] width 22 height 16
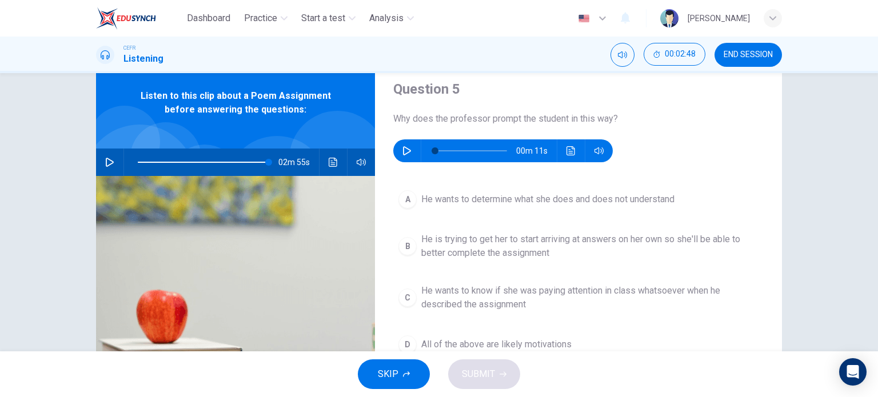
type input "0"
click at [407, 148] on icon "button" at bounding box center [407, 150] width 9 height 9
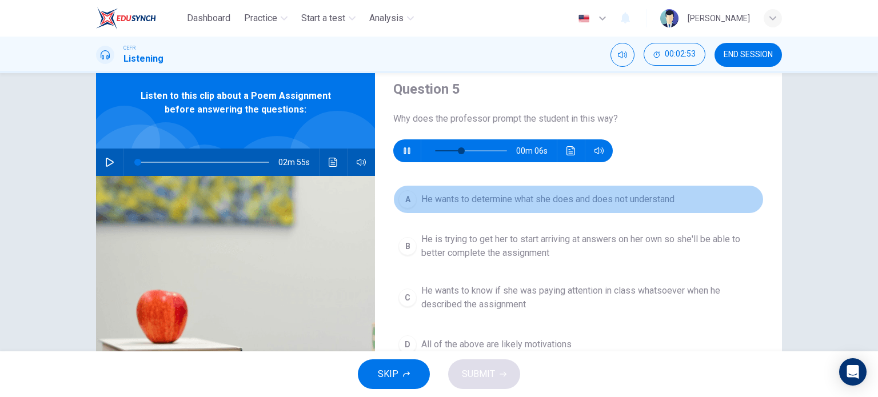
click at [443, 200] on span "He wants to determine what she does and does not understand" at bounding box center [547, 200] width 253 height 14
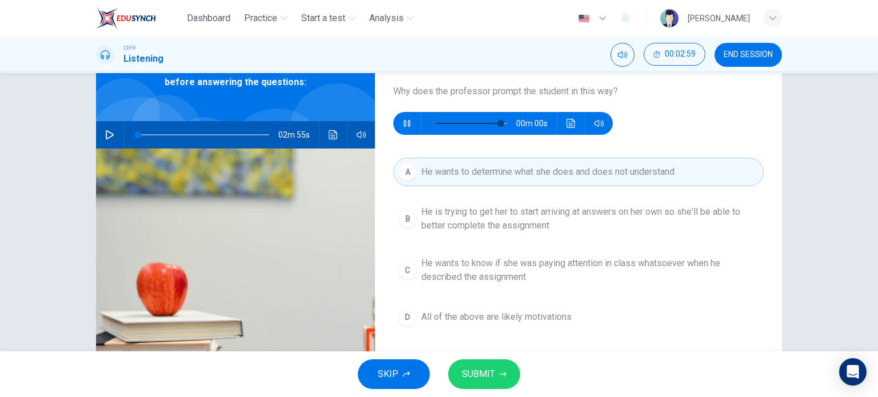
scroll to position [66, 0]
type input "0"
click at [473, 231] on span "He is trying to get her to start arriving at answers on her own so she'll be ab…" at bounding box center [589, 218] width 337 height 27
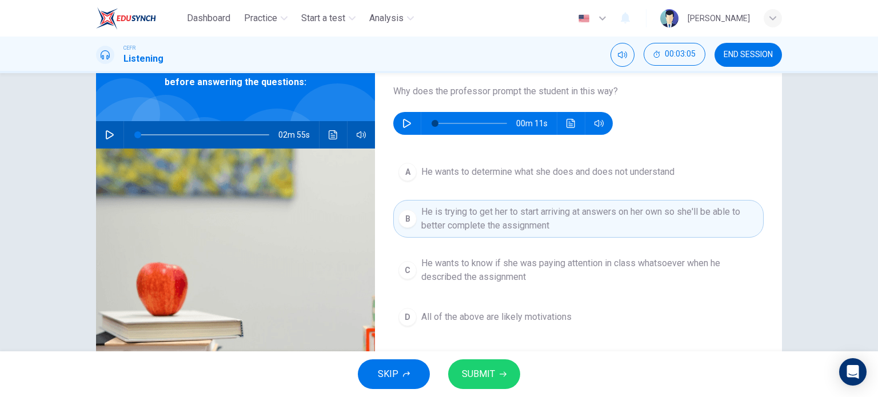
click at [477, 375] on span "SUBMIT" at bounding box center [478, 375] width 33 height 16
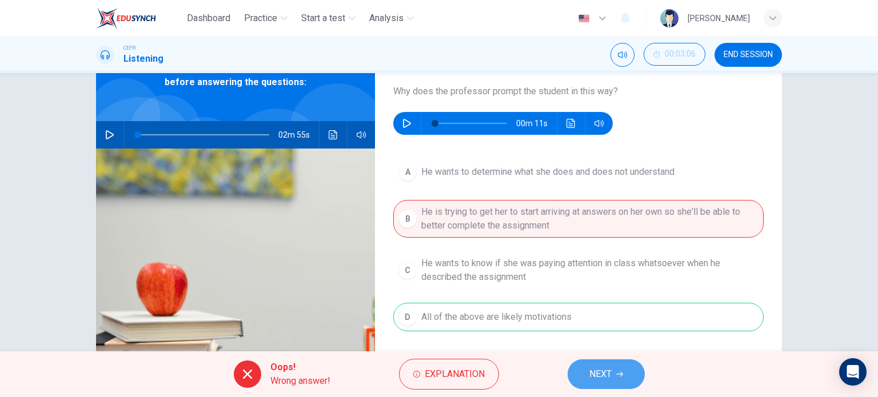
click at [596, 372] on span "NEXT" at bounding box center [601, 375] width 22 height 16
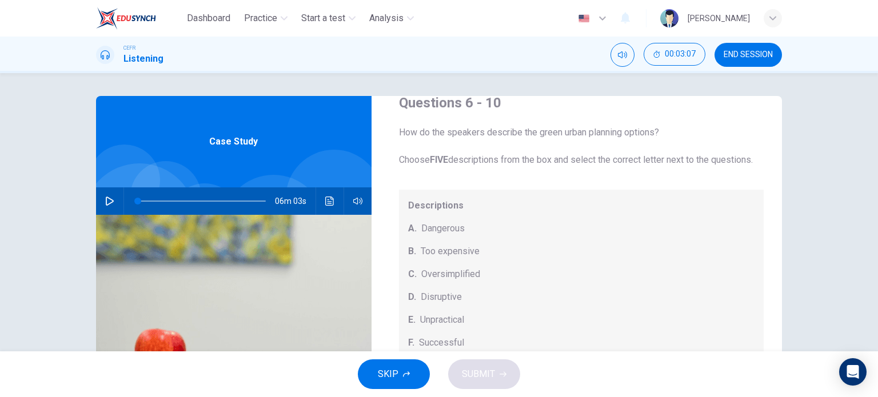
scroll to position [25, 0]
click at [742, 59] on button "END SESSION" at bounding box center [748, 55] width 67 height 24
